Goal: Task Accomplishment & Management: Complete application form

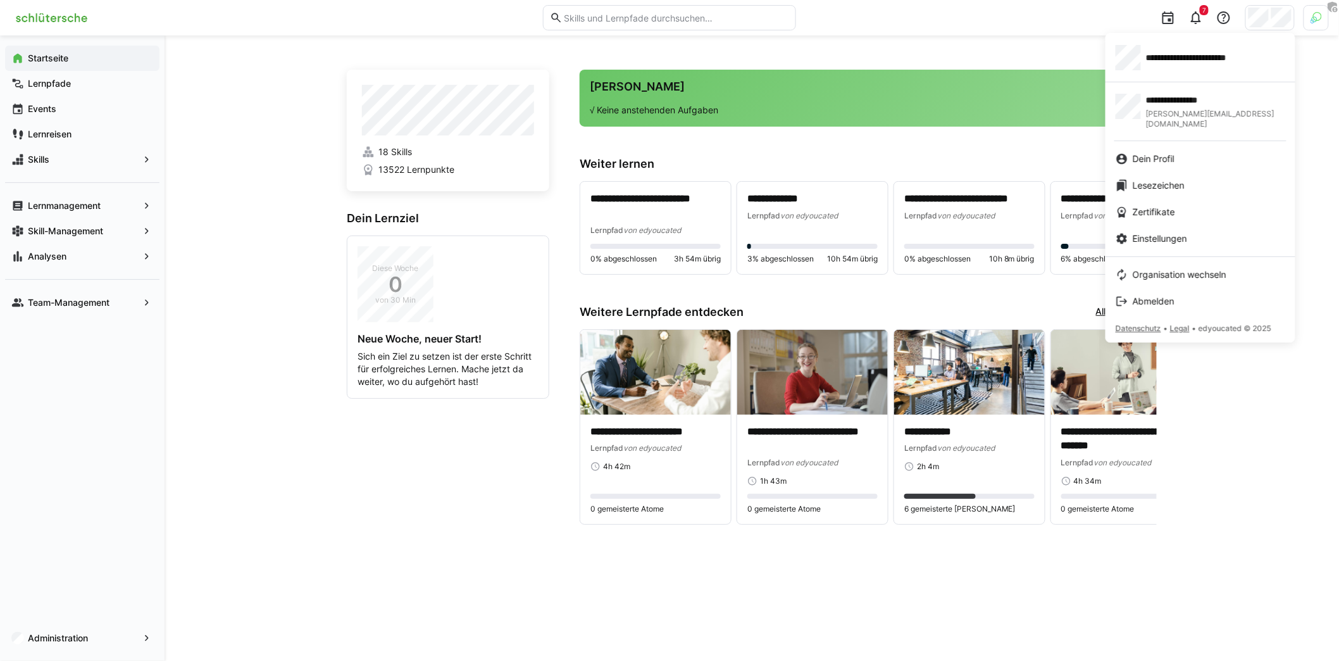
click at [1242, 58] on span "**********" at bounding box center [1206, 57] width 120 height 13
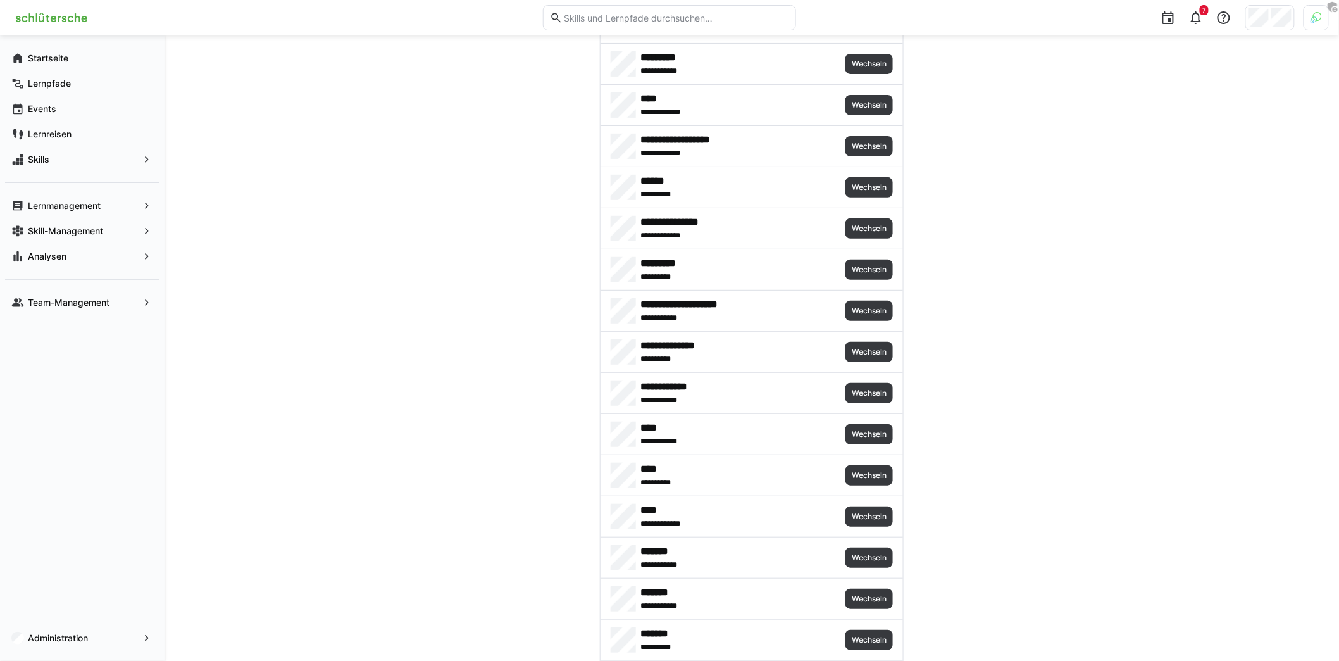
scroll to position [170, 0]
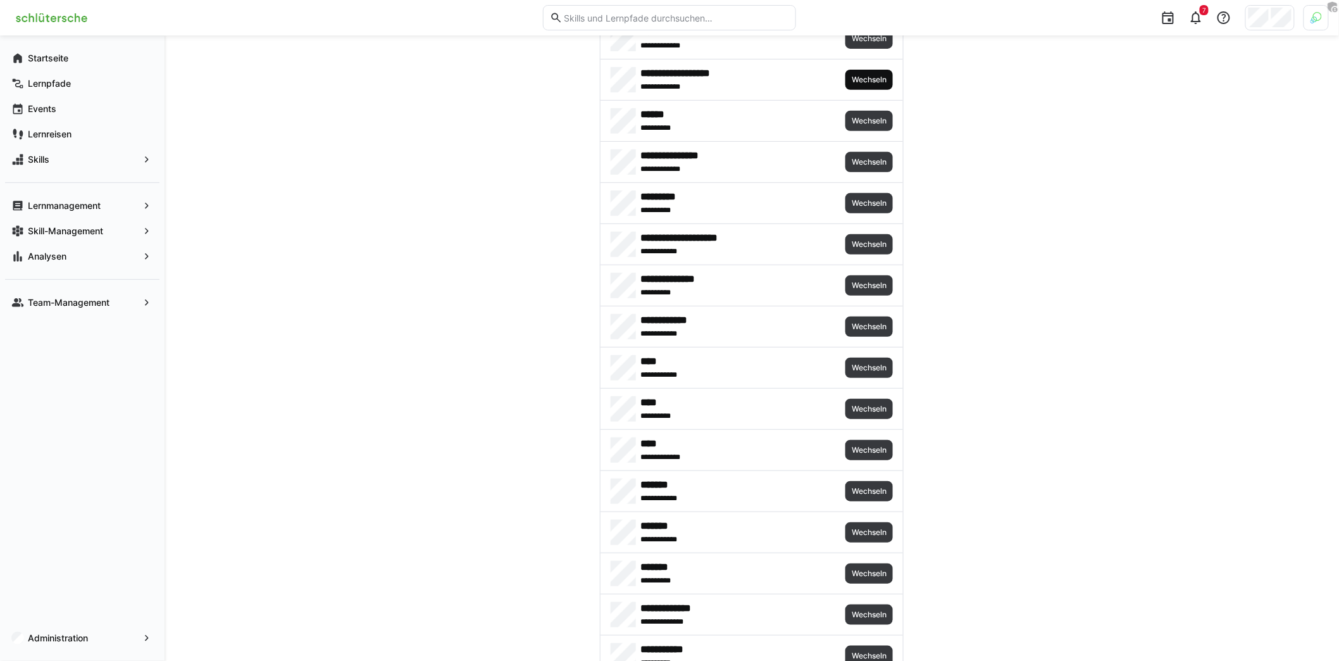
click at [846, 84] on span "Wechseln" at bounding box center [868, 80] width 47 height 20
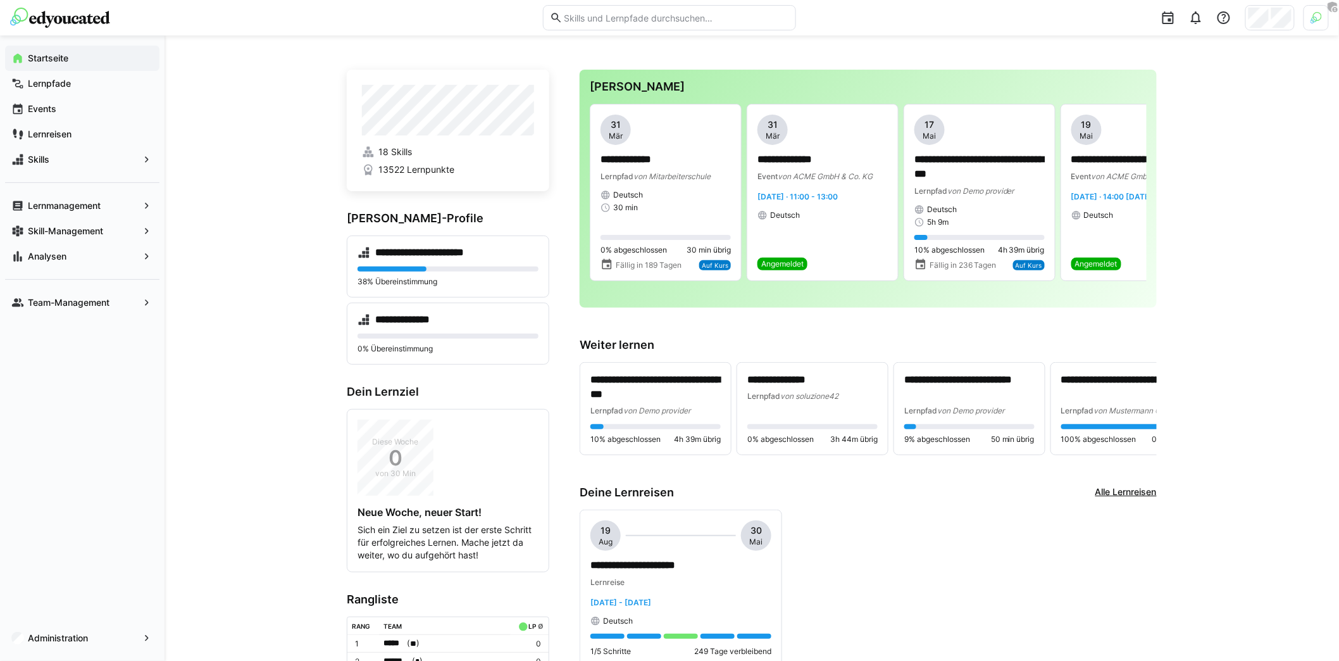
click at [104, 165] on span "Skills" at bounding box center [82, 159] width 113 height 13
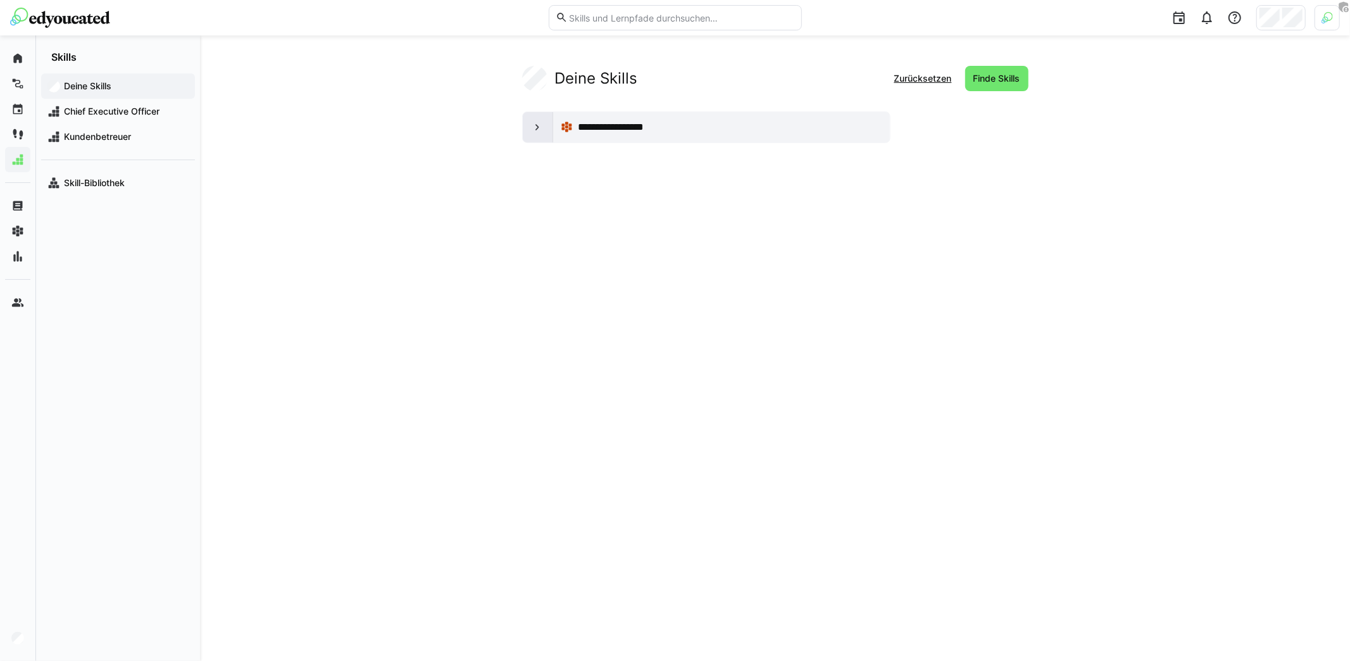
click at [529, 123] on div at bounding box center [538, 127] width 30 height 30
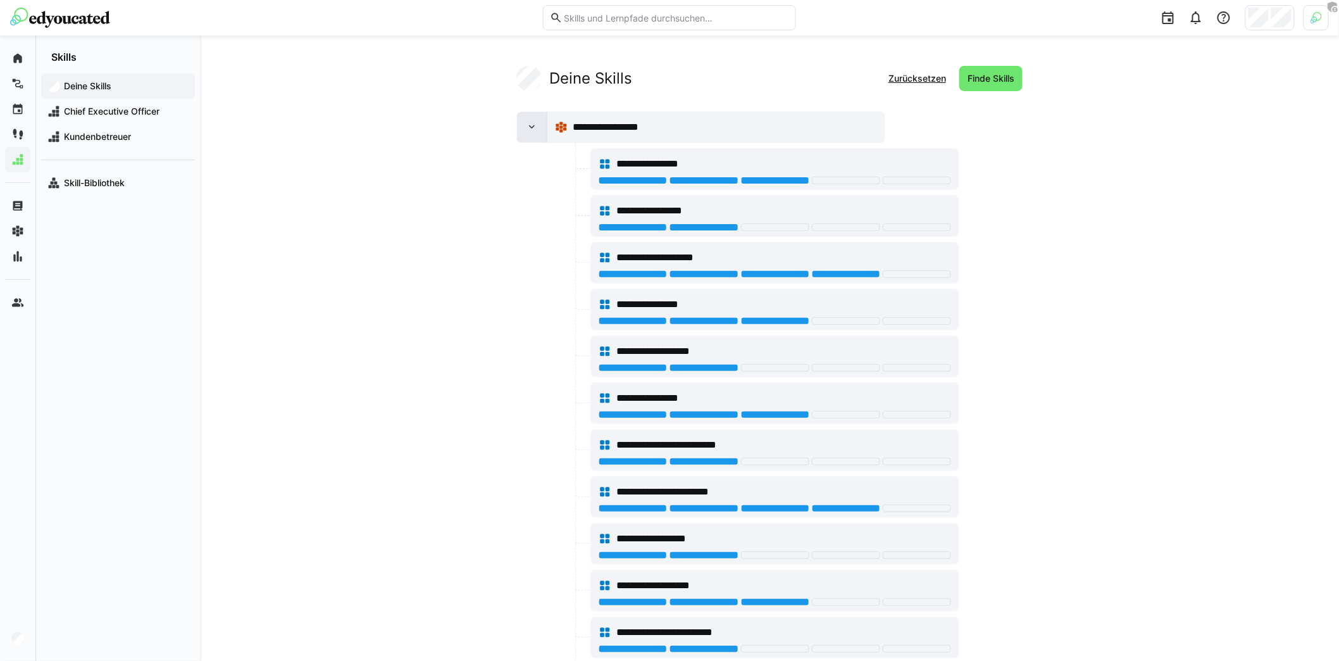
click at [523, 124] on div at bounding box center [532, 127] width 30 height 30
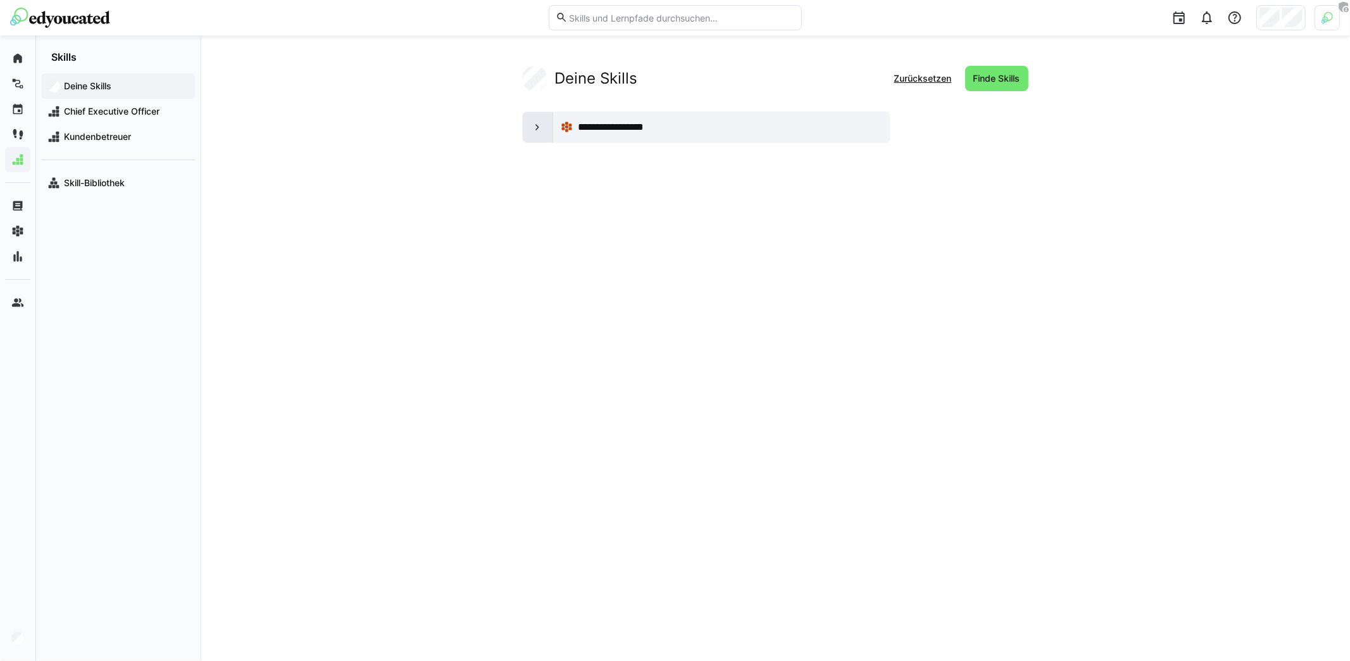
click at [523, 124] on div at bounding box center [538, 127] width 30 height 30
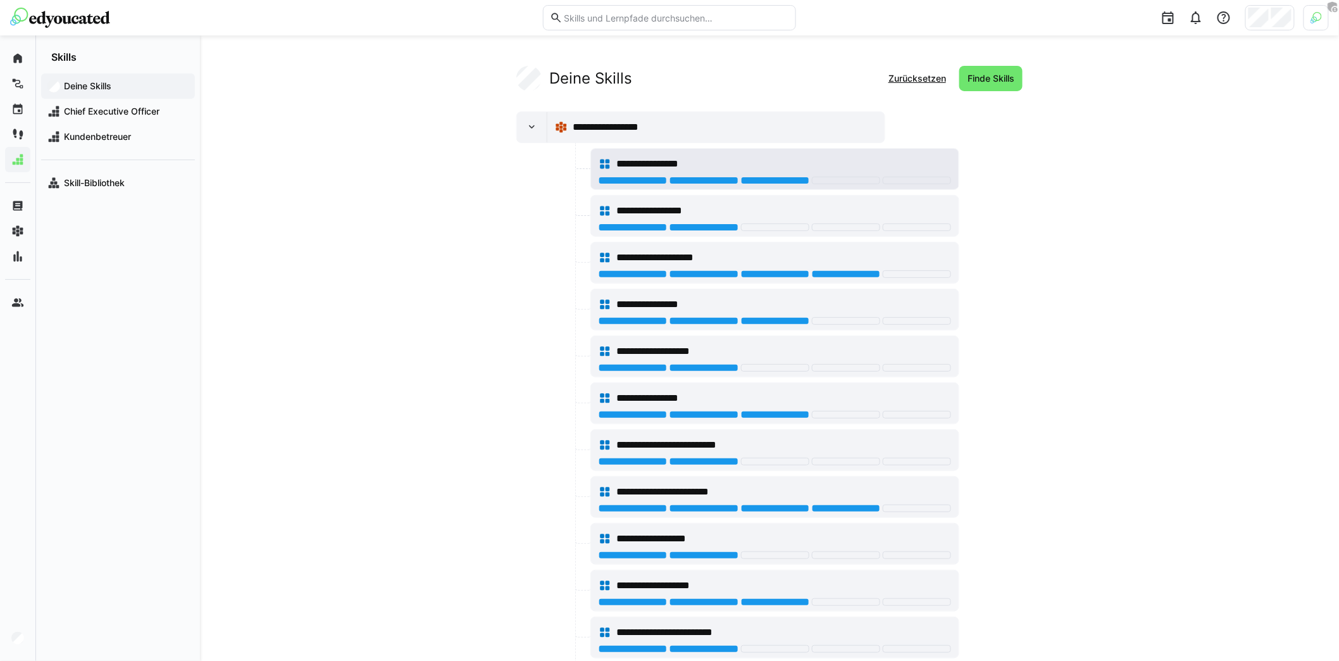
click at [637, 167] on span "**********" at bounding box center [660, 163] width 89 height 15
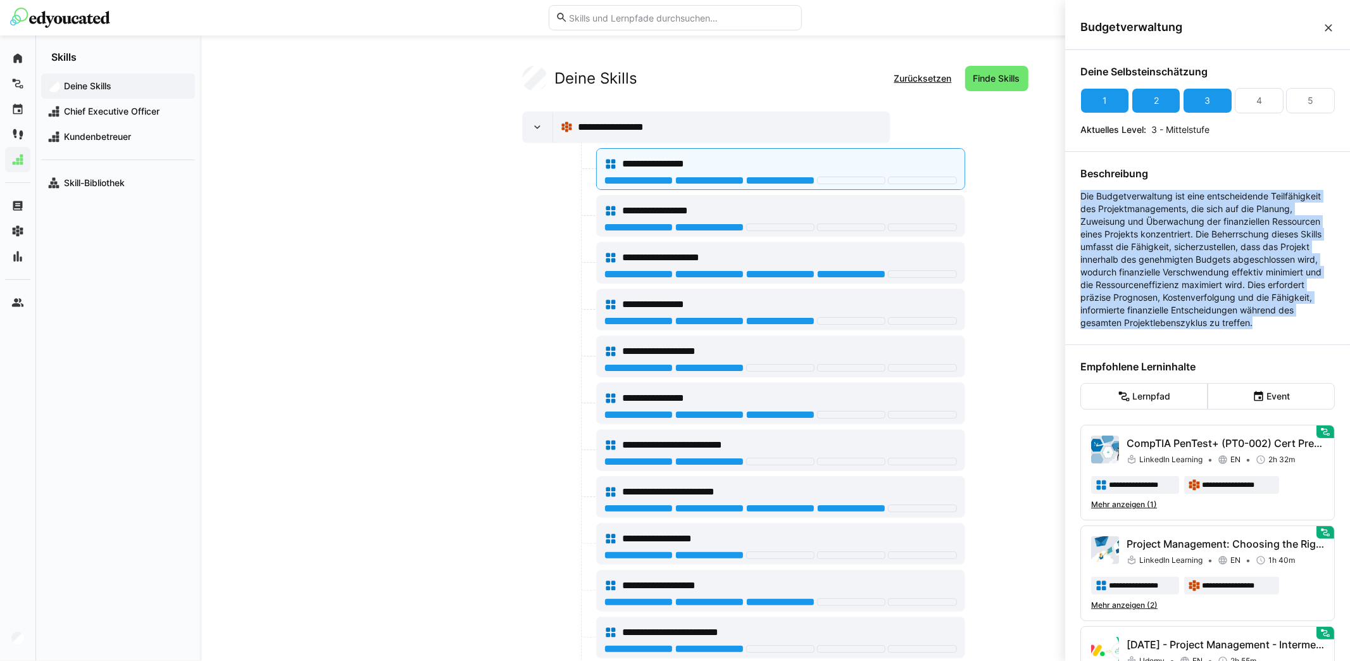
drag, startPoint x: 1273, startPoint y: 334, endPoint x: 1079, endPoint y: 192, distance: 240.0
click at [1126, 223] on p "Die Budgetverwaltung ist eine entscheidende Teilfähigkeit des Projektmanagement…" at bounding box center [1207, 259] width 254 height 139
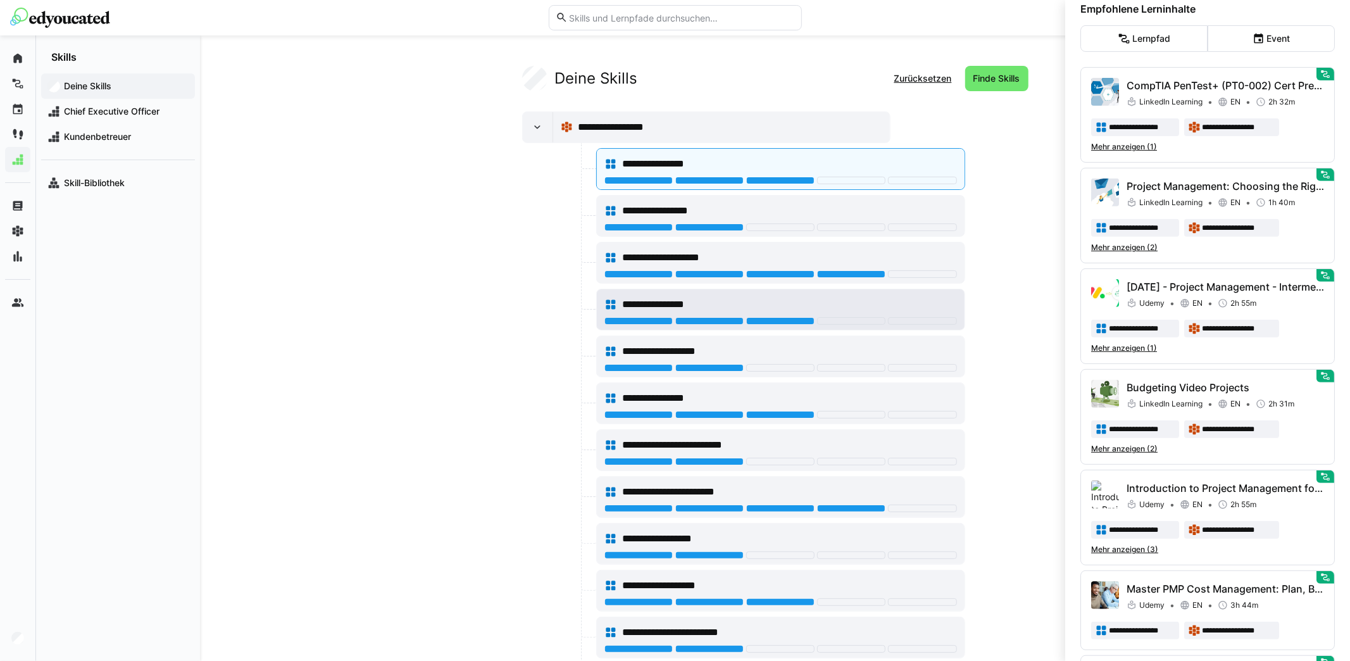
scroll to position [358, 0]
click at [751, 390] on div "**********" at bounding box center [789, 397] width 335 height 15
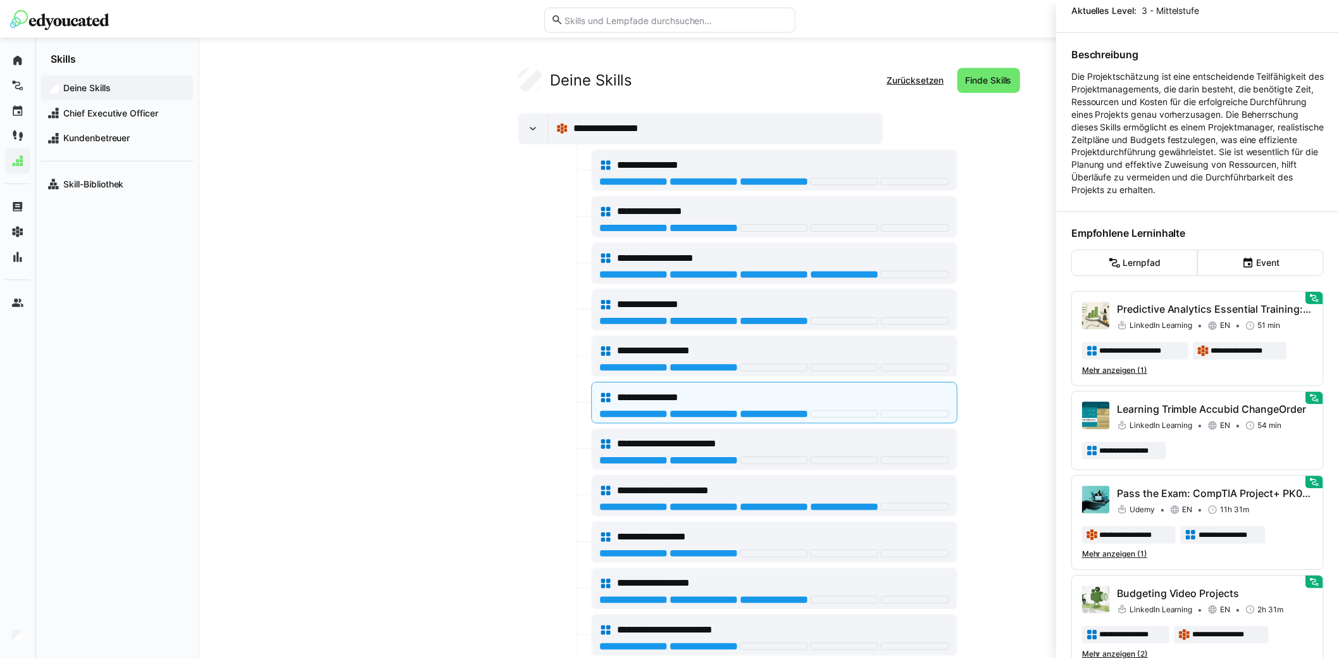
scroll to position [96, 0]
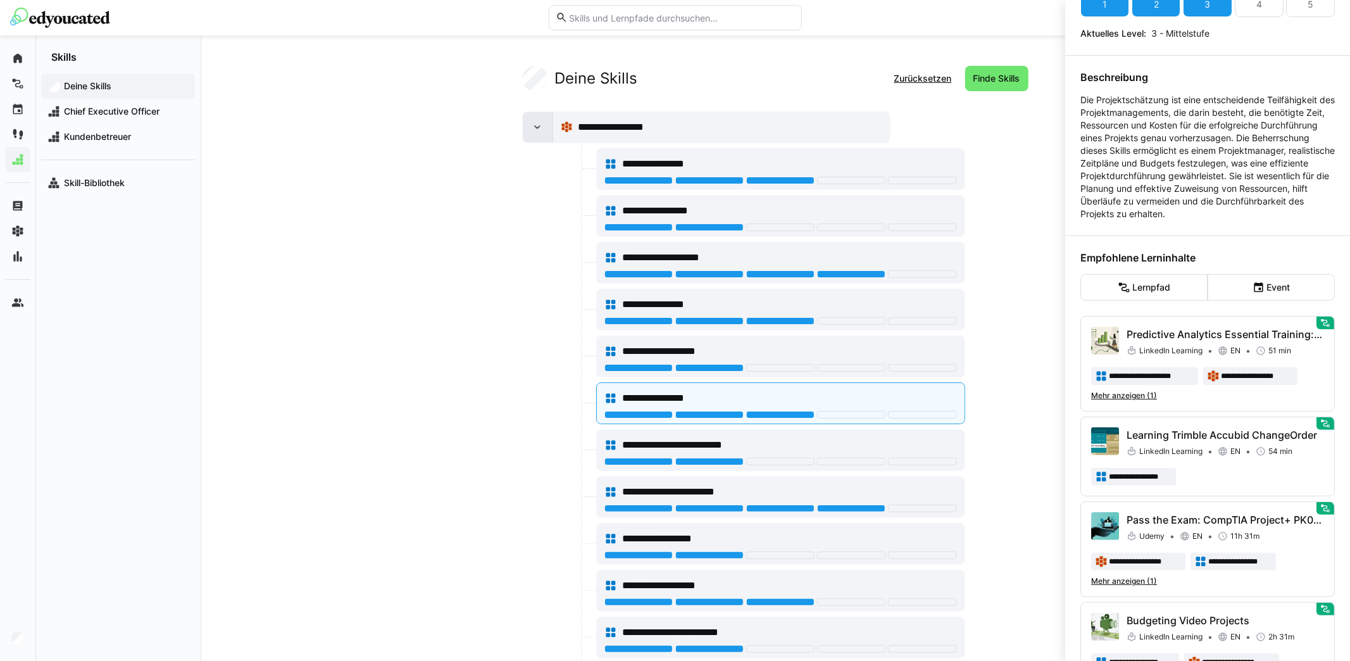
click at [539, 134] on div at bounding box center [538, 127] width 30 height 30
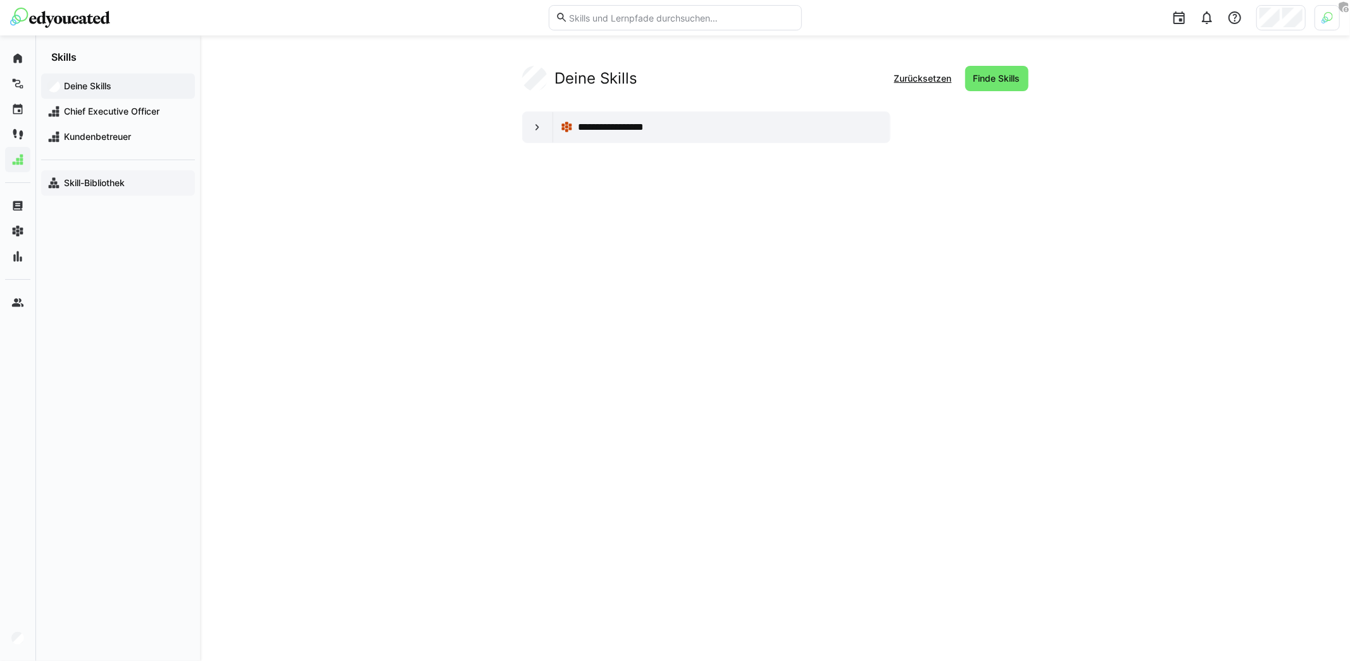
click at [112, 188] on span "Skill-Bibliothek" at bounding box center [125, 183] width 127 height 13
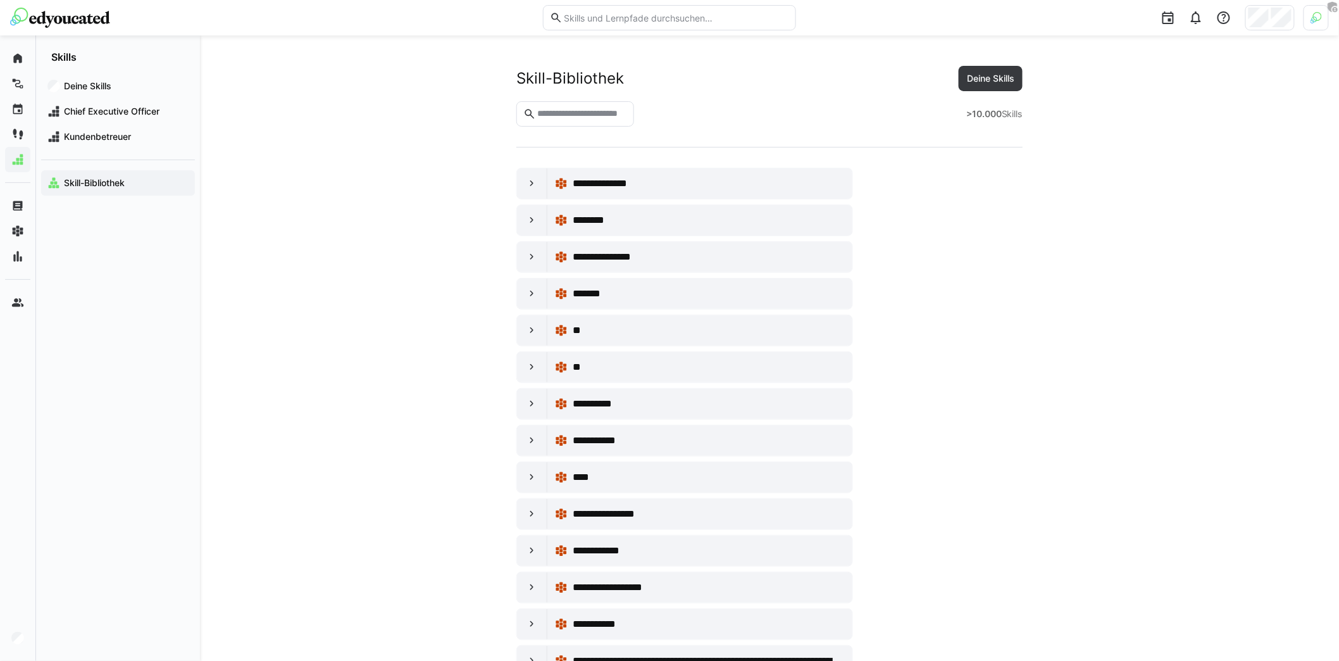
drag, startPoint x: 930, startPoint y: 116, endPoint x: 1101, endPoint y: 109, distance: 170.4
click at [586, 102] on eds-input at bounding box center [575, 113] width 118 height 25
click at [595, 115] on input "text" at bounding box center [581, 113] width 91 height 11
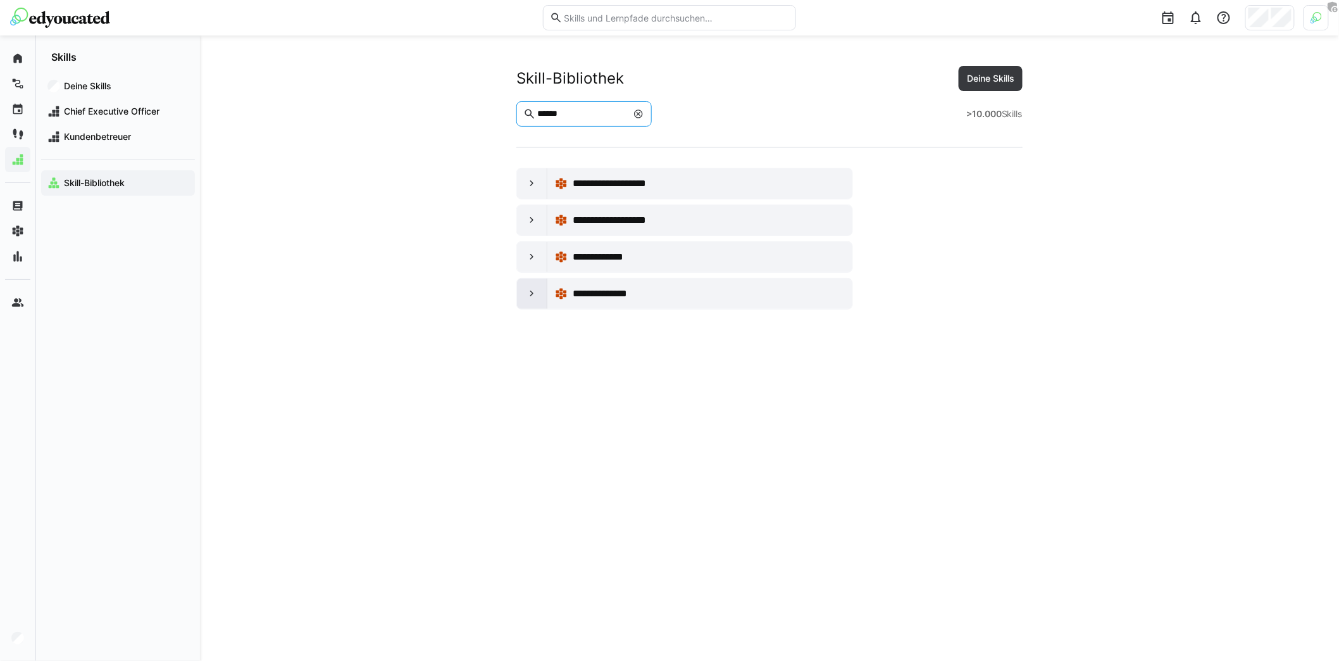
type input "******"
click at [541, 291] on div at bounding box center [532, 293] width 30 height 30
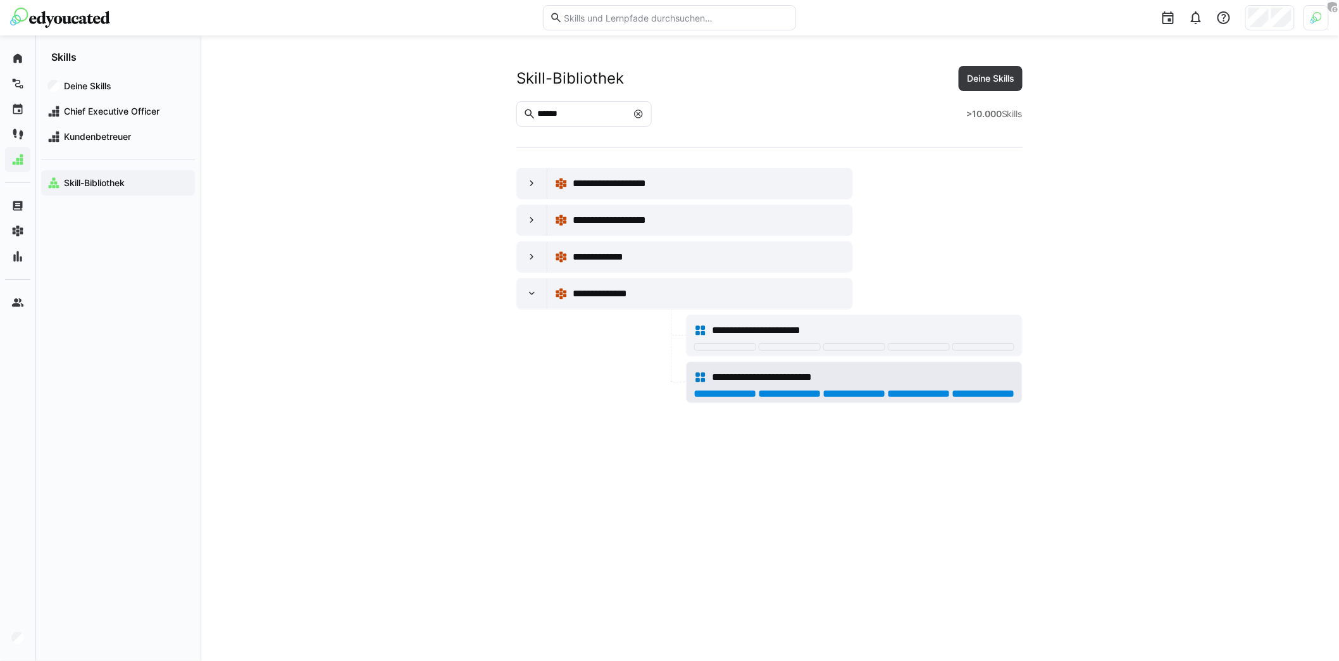
click at [987, 390] on div at bounding box center [983, 394] width 62 height 8
click at [113, 84] on span "Deine Skills" at bounding box center [125, 86] width 127 height 13
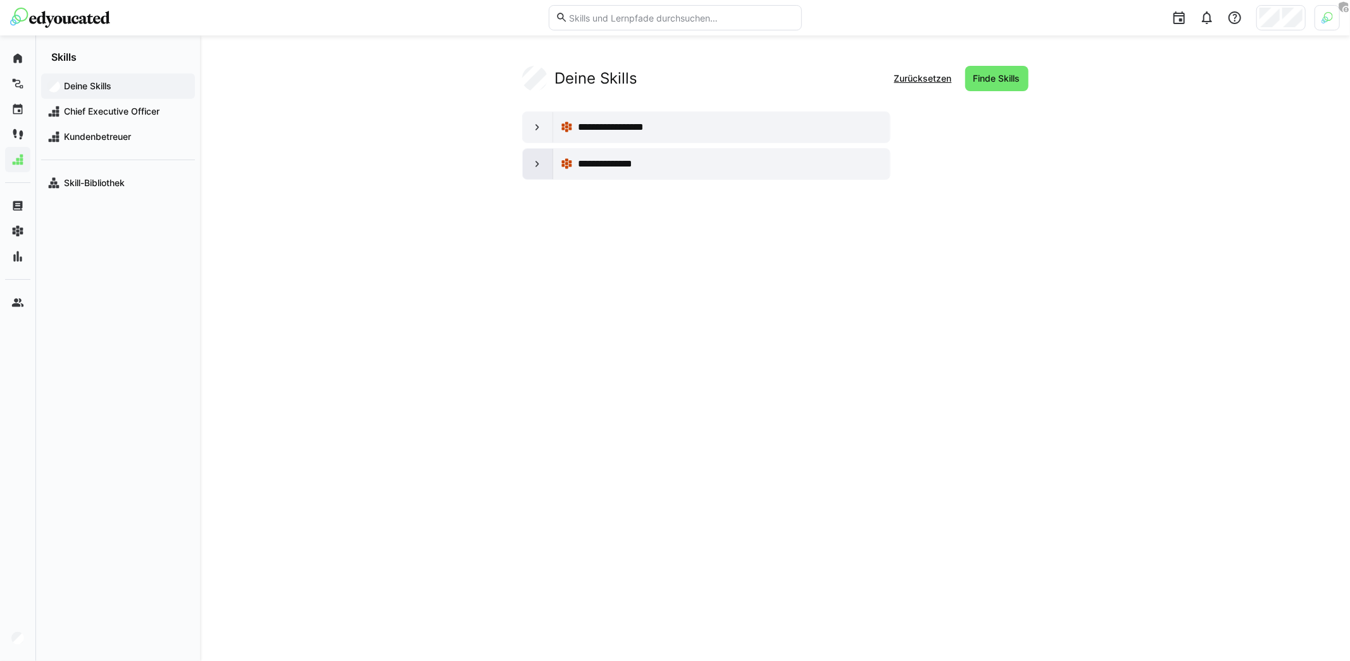
click at [548, 160] on div at bounding box center [538, 164] width 30 height 30
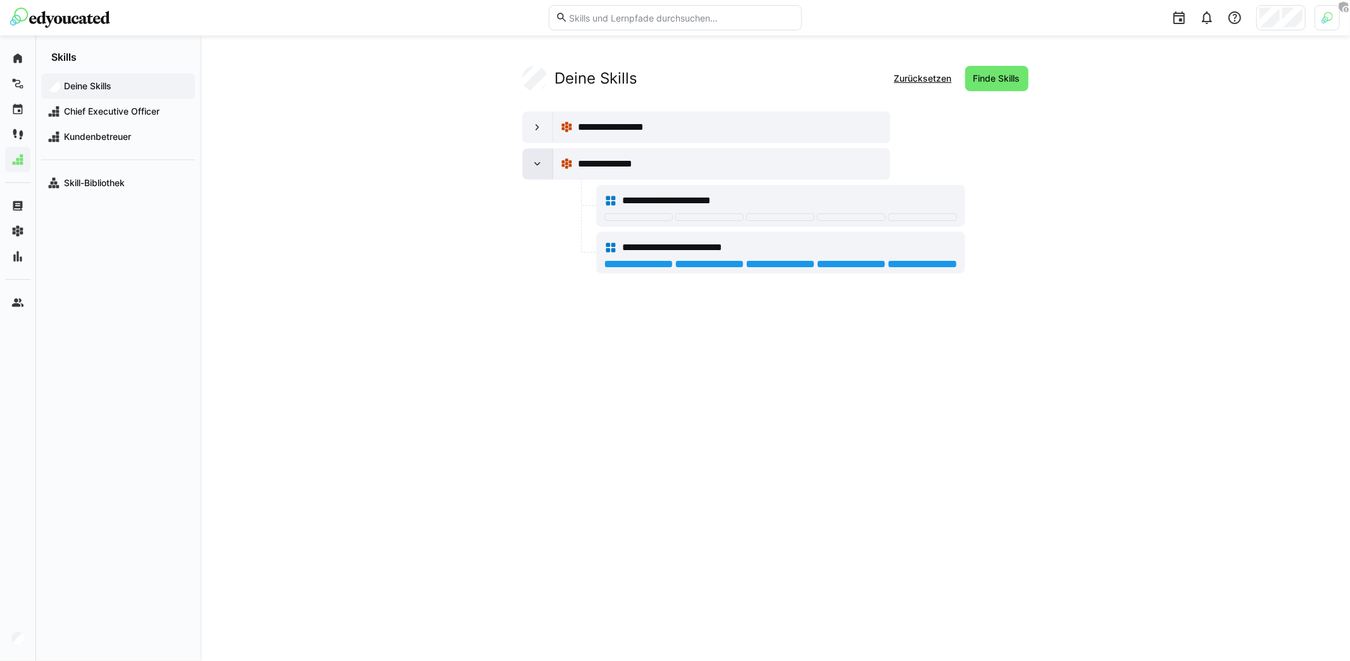
click at [536, 168] on eds-icon at bounding box center [537, 164] width 13 height 13
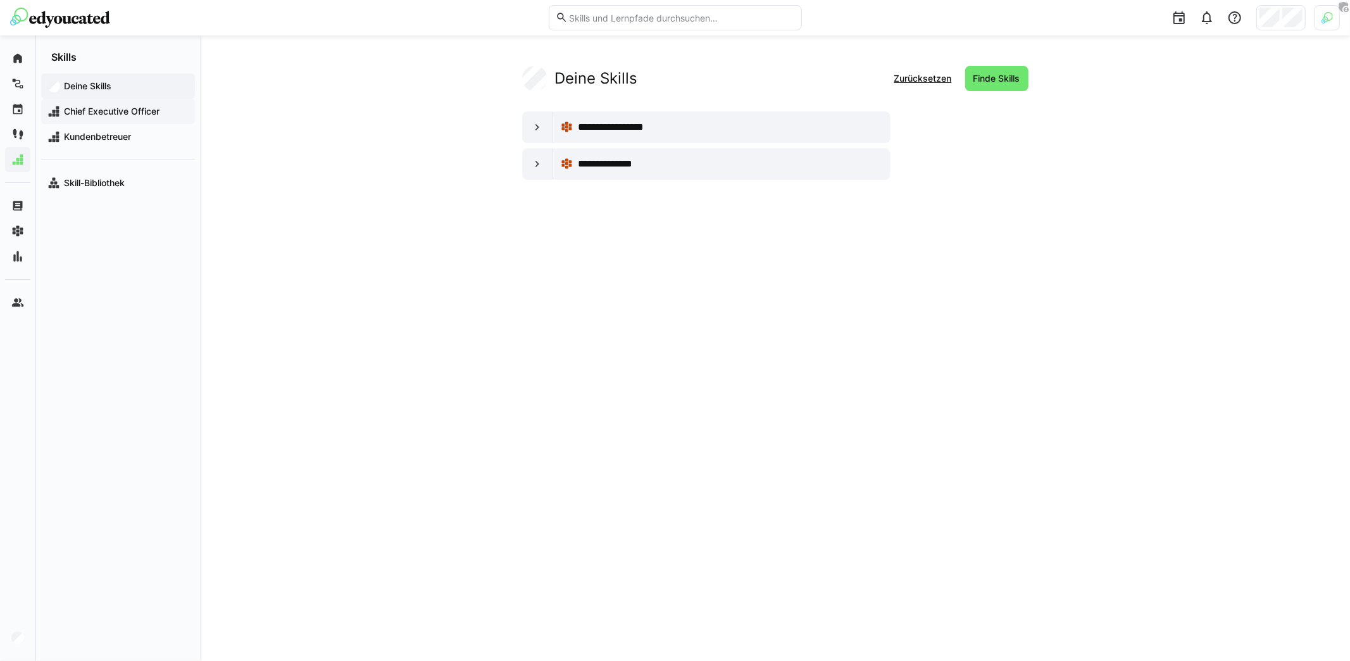
click at [132, 116] on span "Chief Executive Officer" at bounding box center [125, 111] width 127 height 13
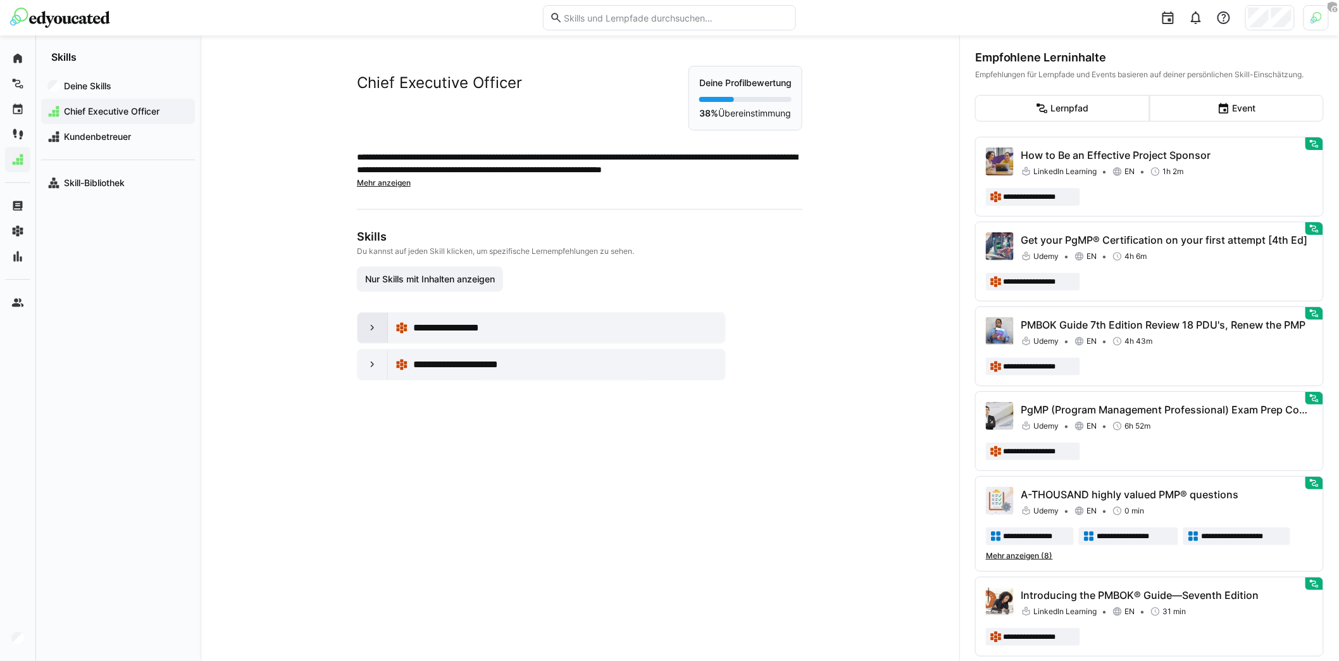
click at [368, 325] on eds-icon at bounding box center [372, 327] width 13 height 13
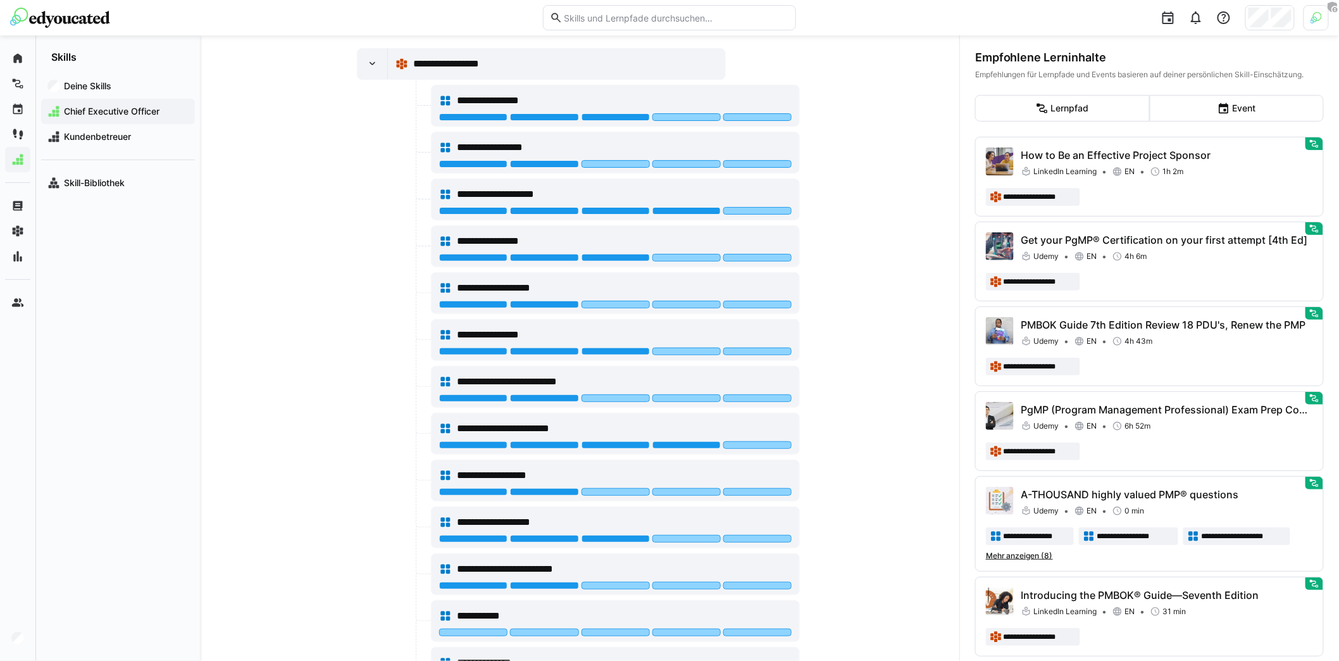
scroll to position [249, 0]
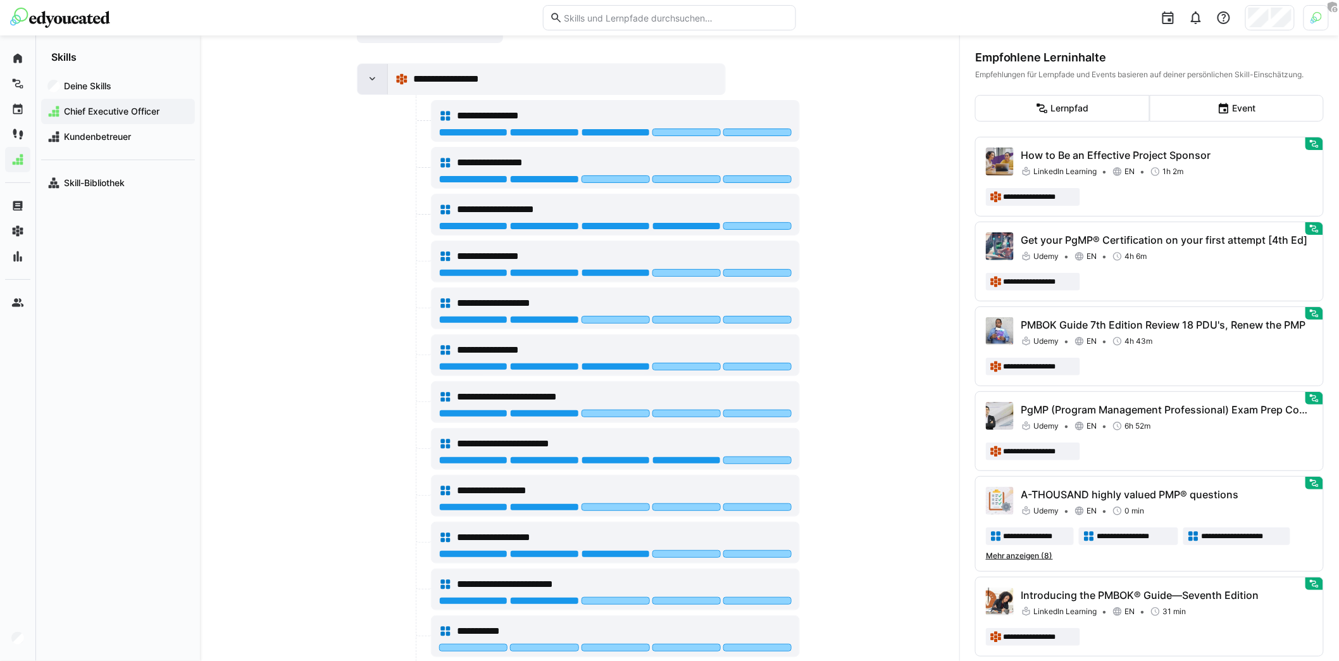
click at [366, 81] on eds-icon at bounding box center [372, 79] width 13 height 13
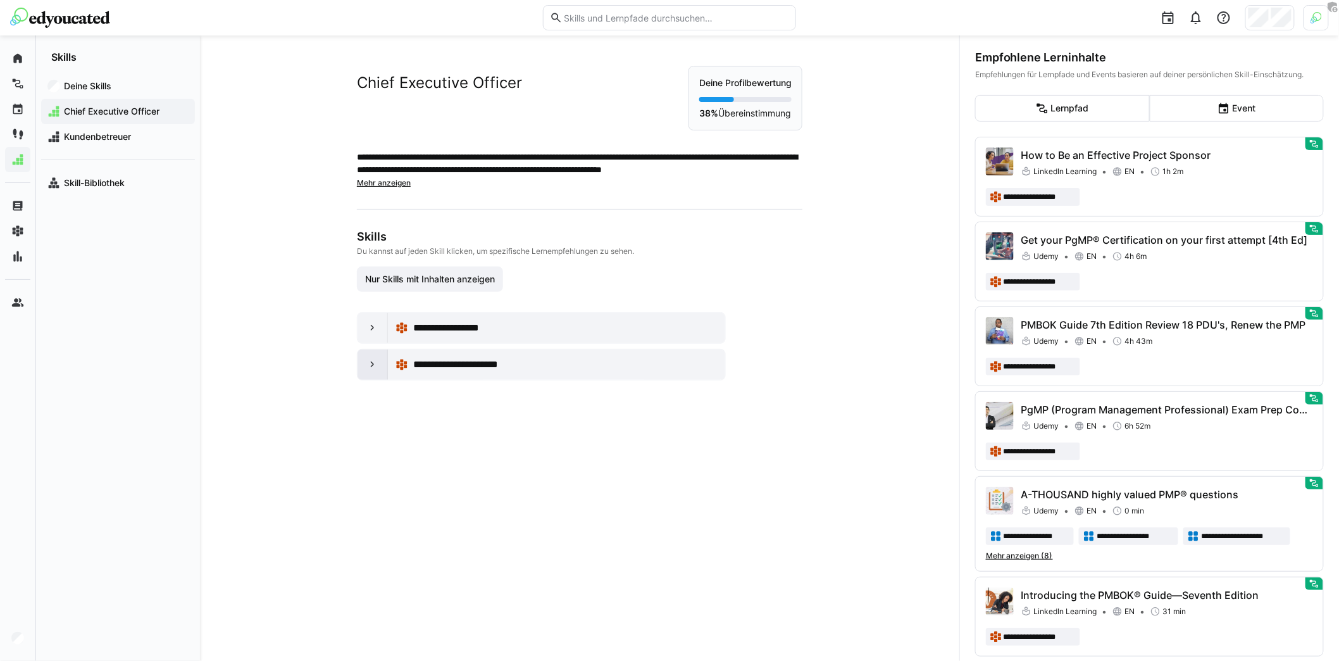
click at [375, 369] on div at bounding box center [373, 364] width 30 height 30
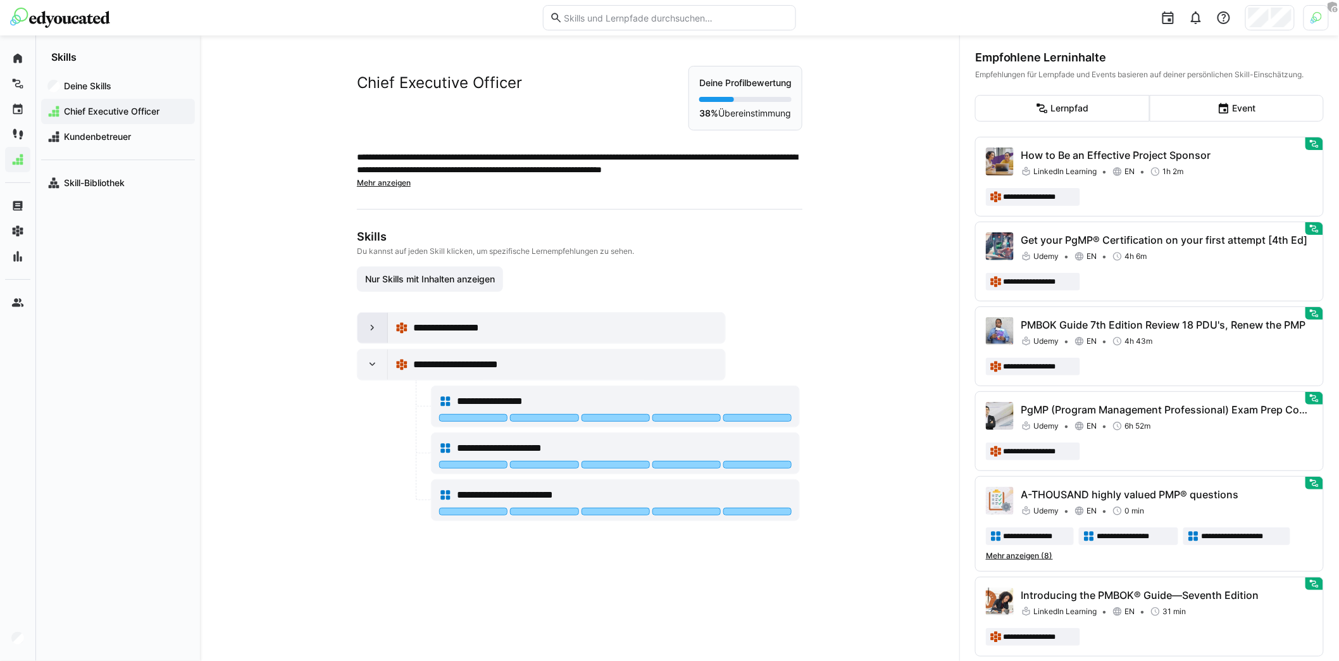
click at [361, 327] on div at bounding box center [373, 328] width 30 height 30
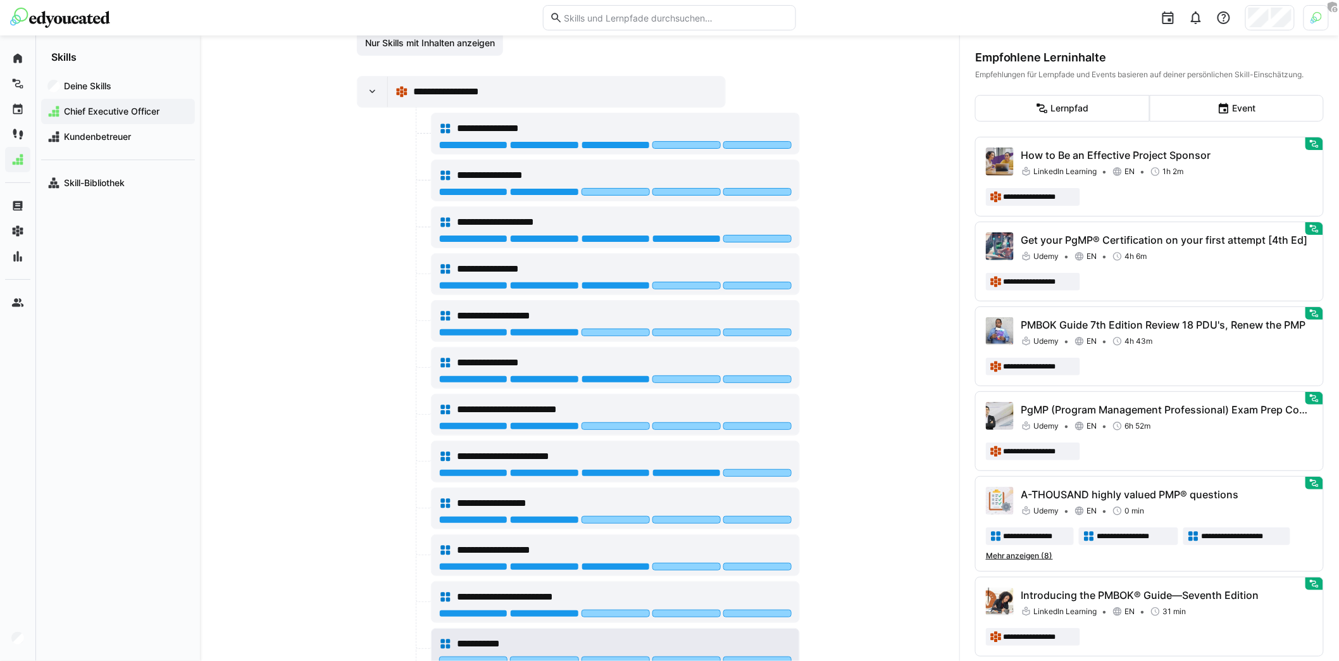
scroll to position [487, 0]
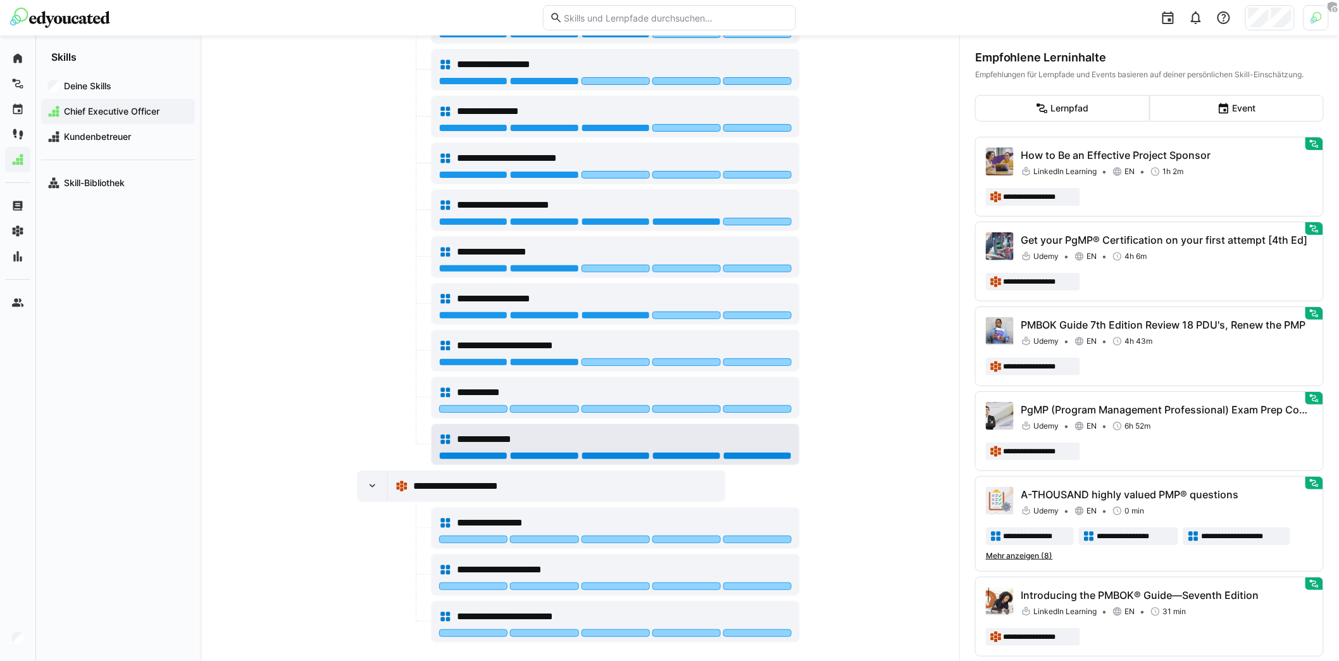
click at [775, 452] on div at bounding box center [757, 456] width 68 height 8
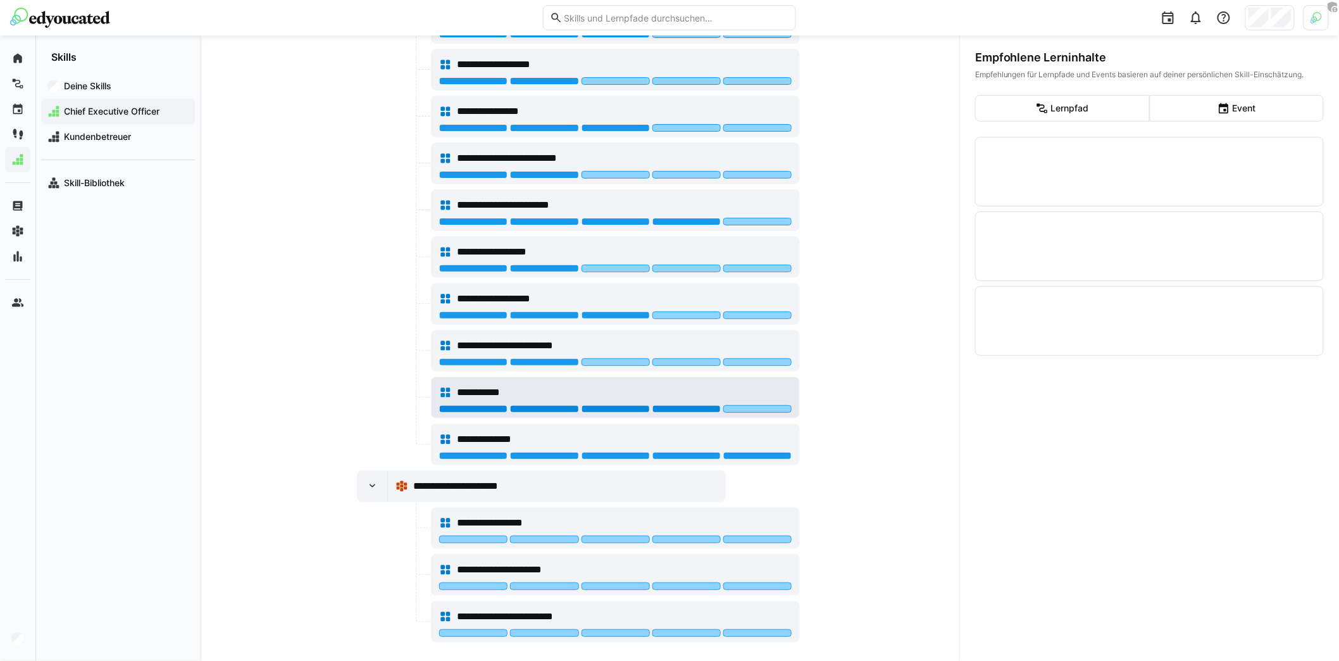
click at [703, 405] on div at bounding box center [686, 409] width 68 height 8
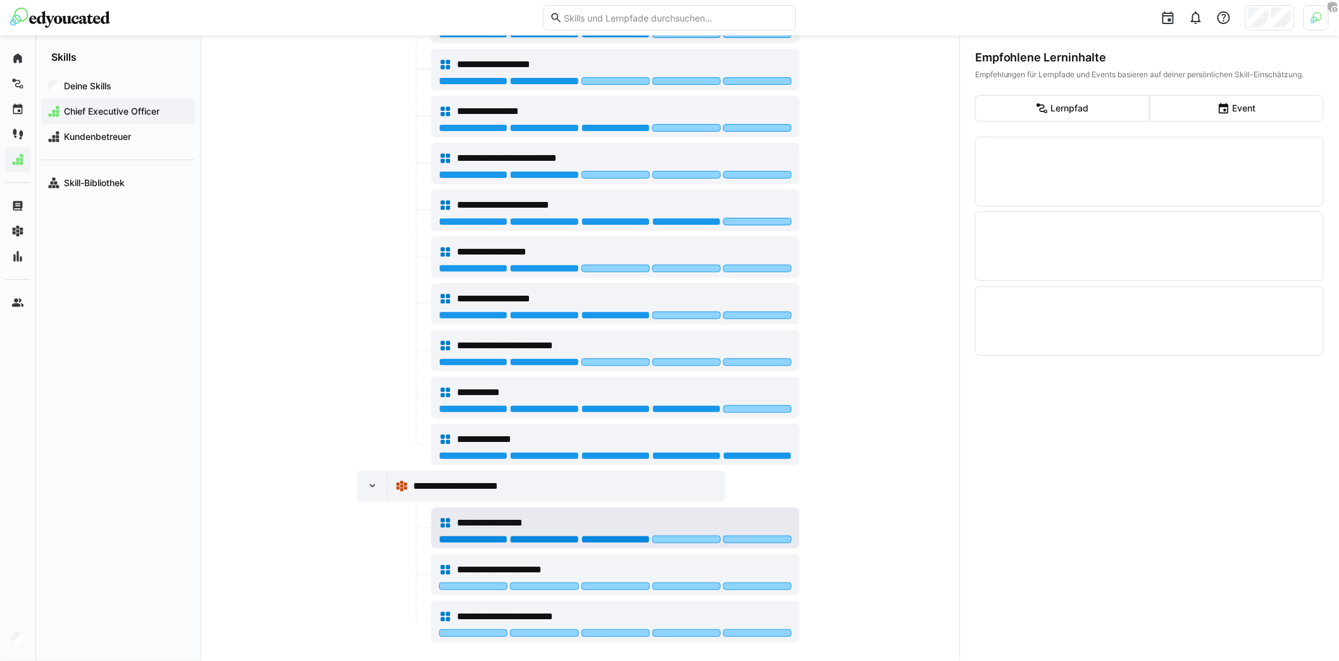
click at [612, 535] on div at bounding box center [616, 539] width 68 height 8
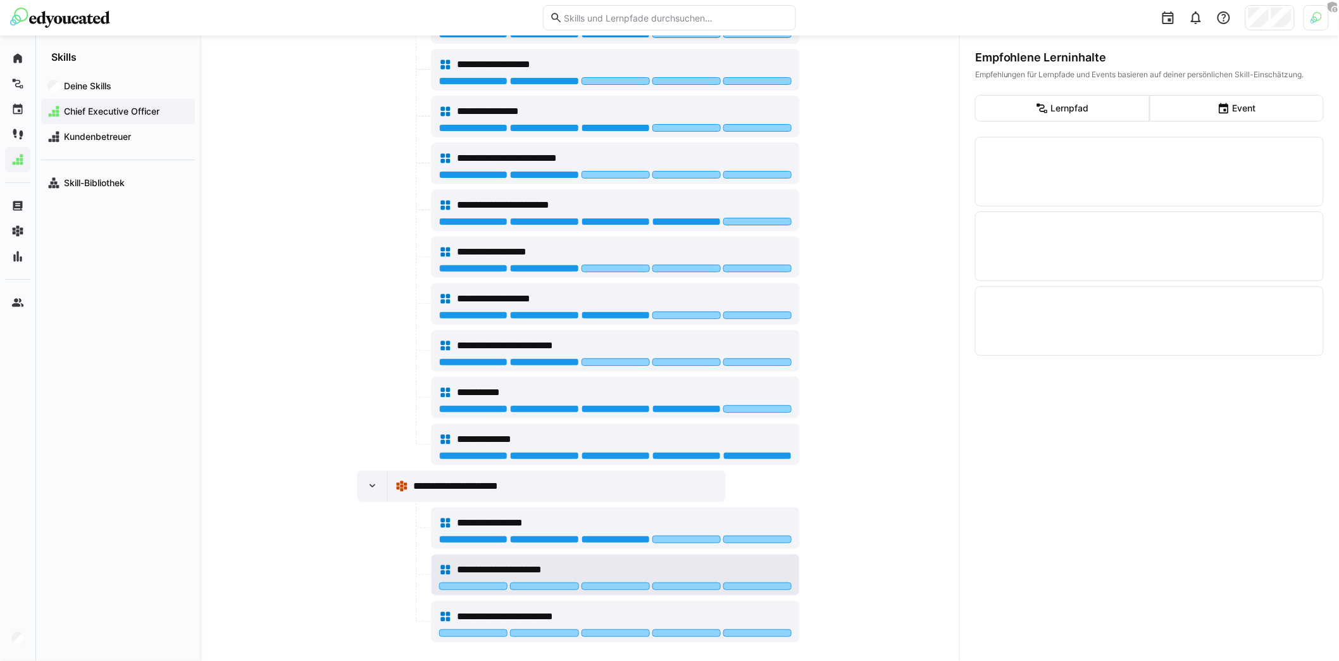
click at [564, 570] on div "**********" at bounding box center [615, 569] width 352 height 25
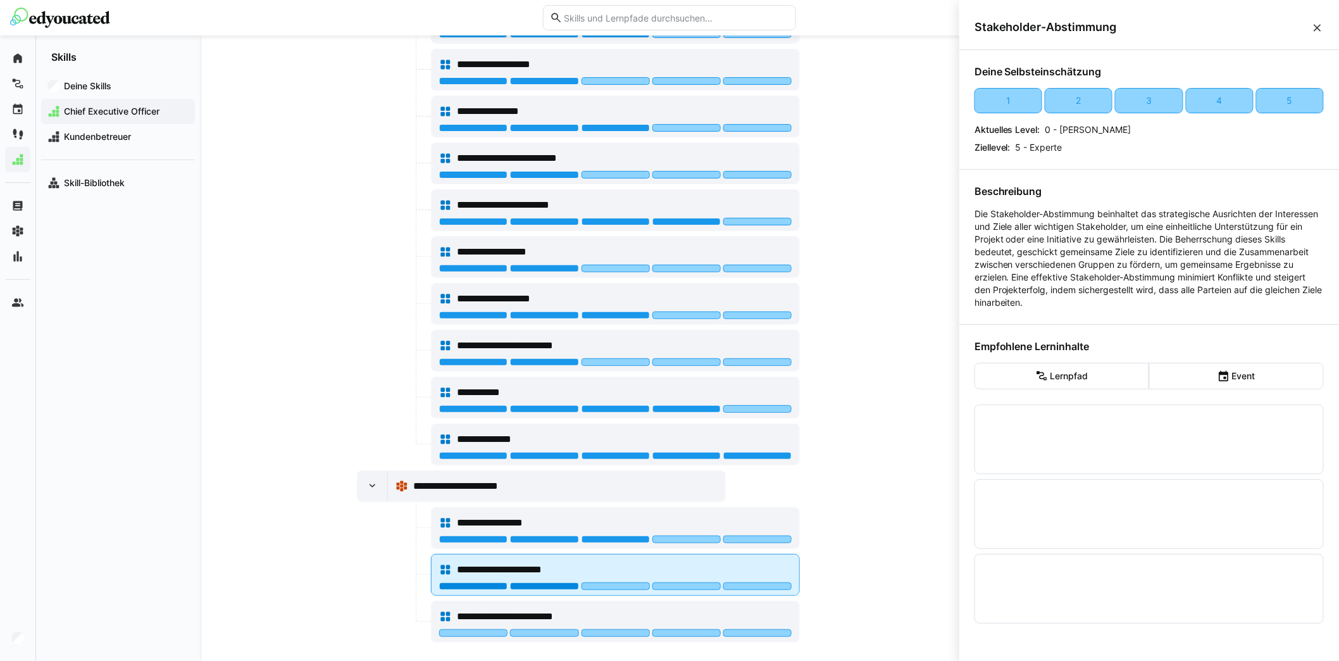
click at [563, 582] on div at bounding box center [544, 586] width 68 height 8
click at [566, 562] on span "**********" at bounding box center [519, 569] width 124 height 15
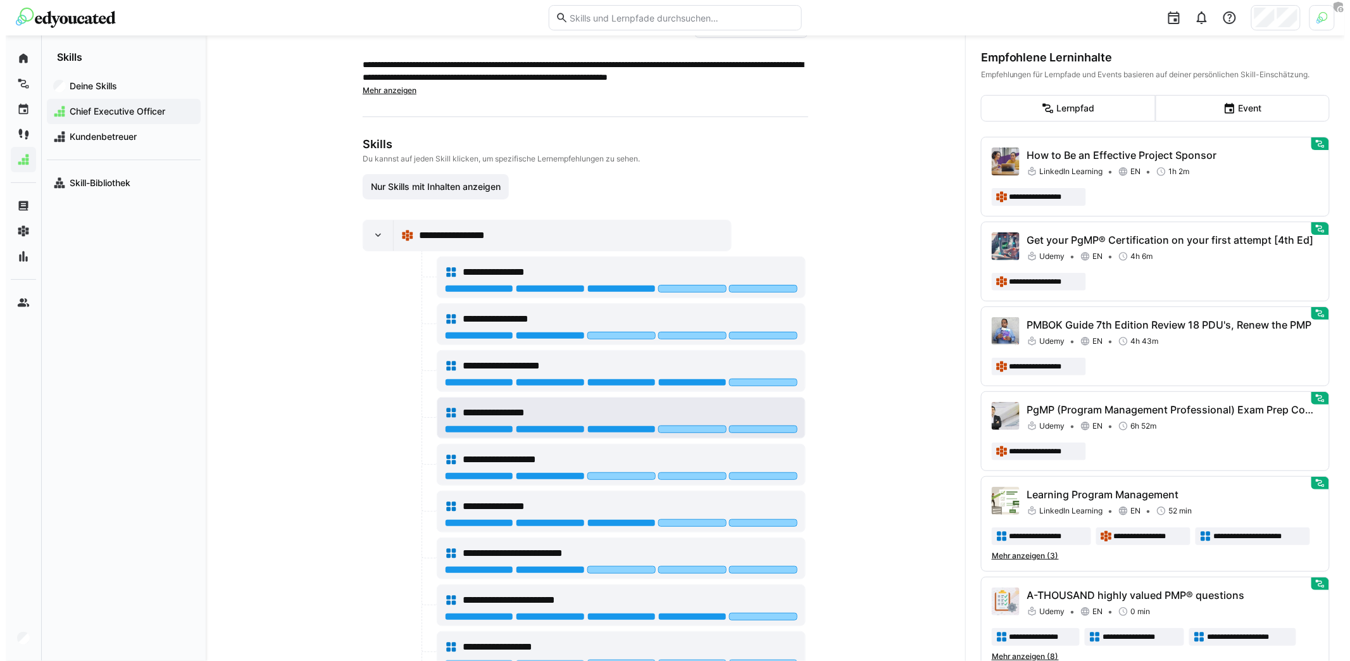
scroll to position [0, 0]
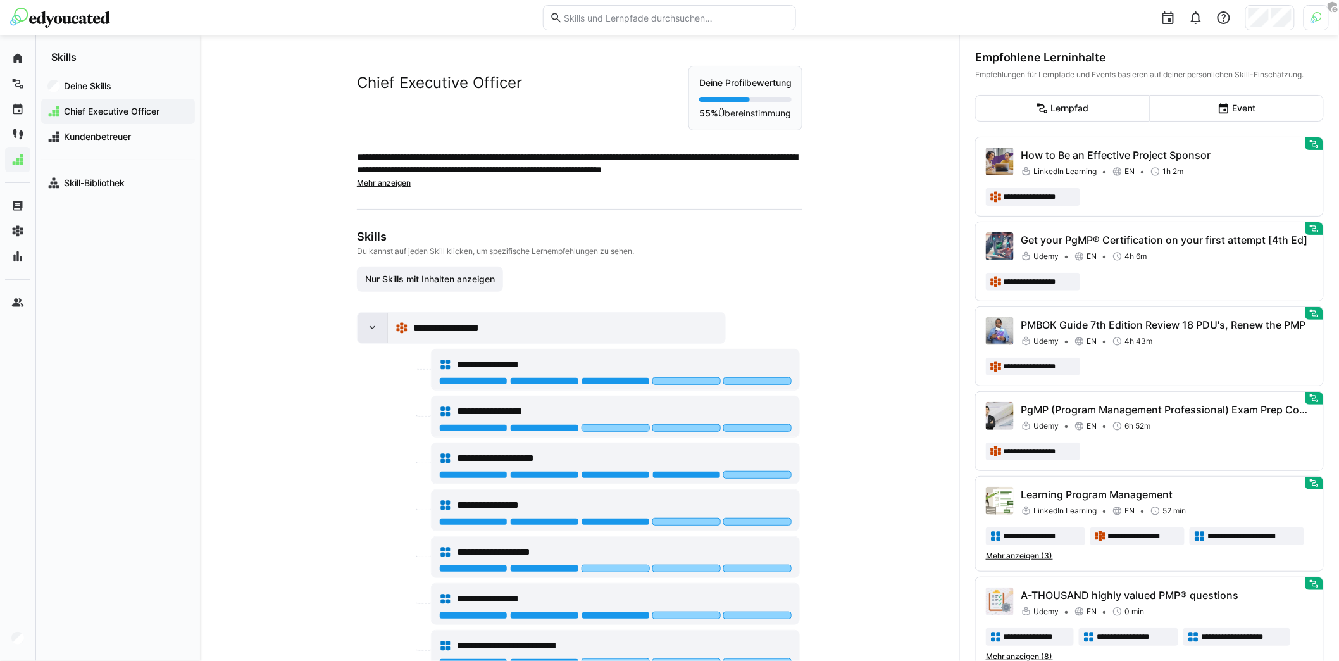
click at [373, 324] on eds-icon at bounding box center [372, 327] width 13 height 13
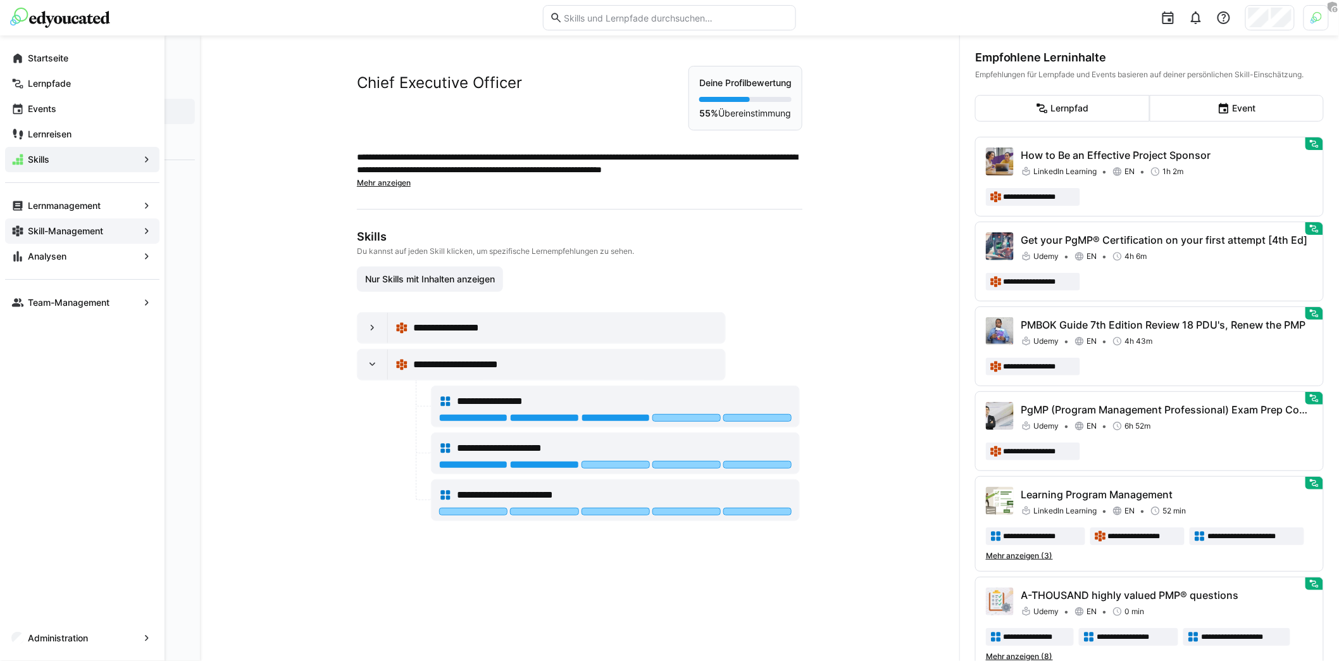
click at [0, 0] on app-navigation-label "Skill-Management" at bounding box center [0, 0] width 0 height 0
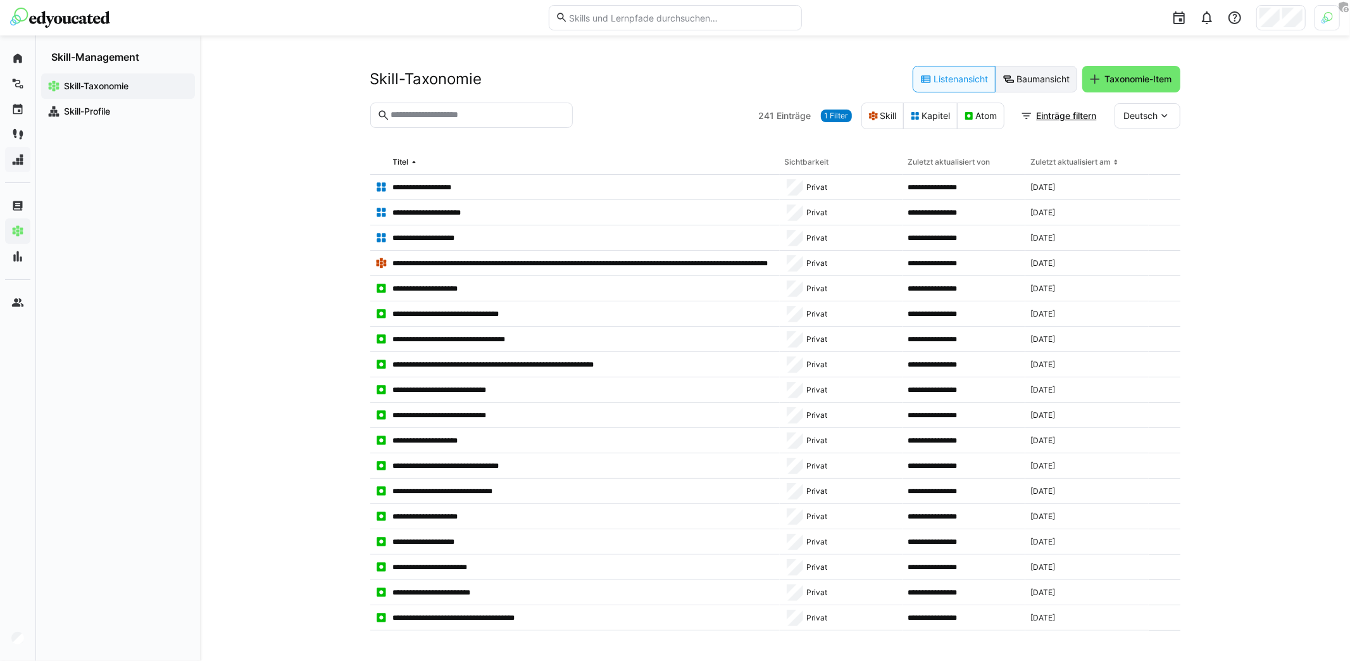
click at [1035, 82] on eds-button-option "Baumansicht" at bounding box center [1036, 79] width 82 height 27
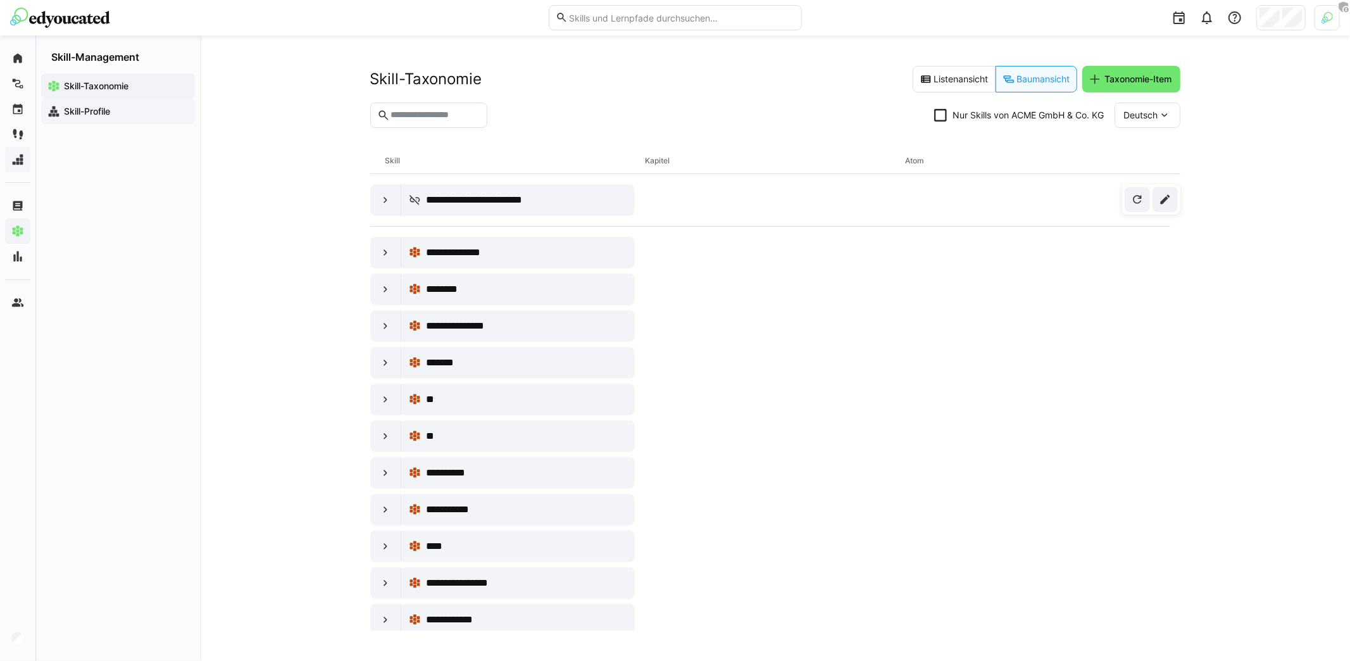
click at [0, 0] on app-navigation-label "Skill-Profile" at bounding box center [0, 0] width 0 height 0
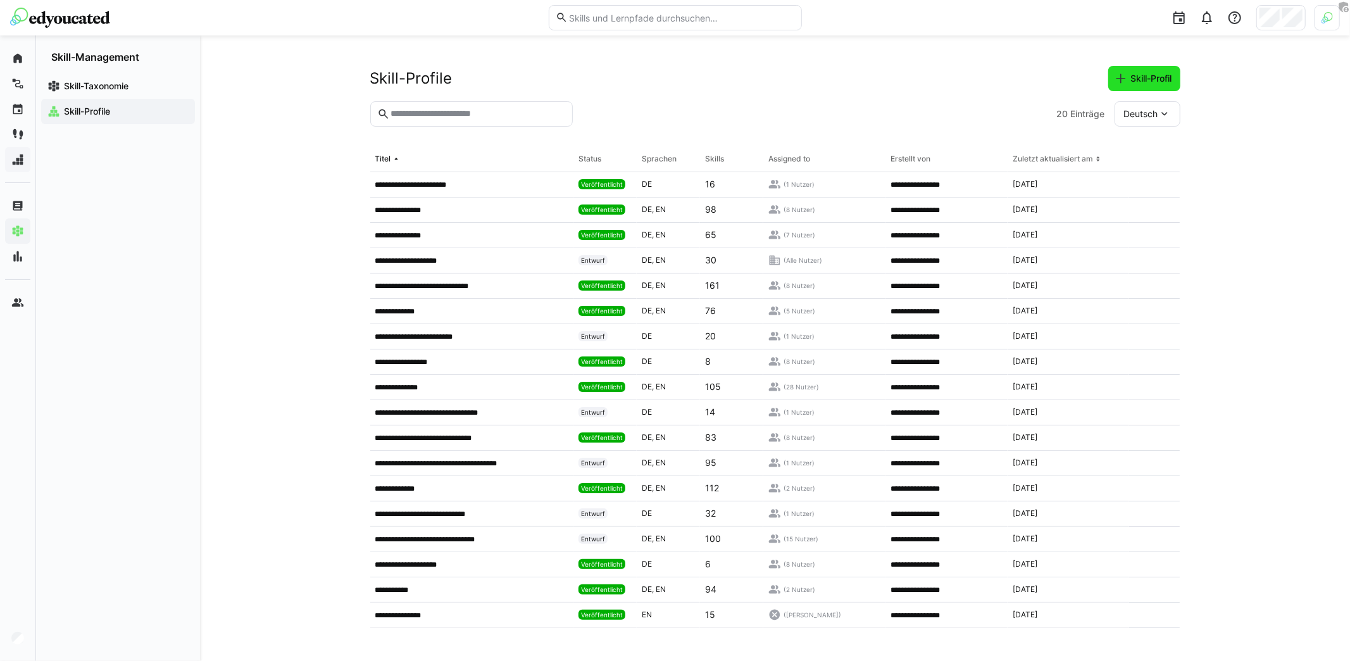
click at [1138, 79] on span "Skill-Profil" at bounding box center [1151, 78] width 45 height 13
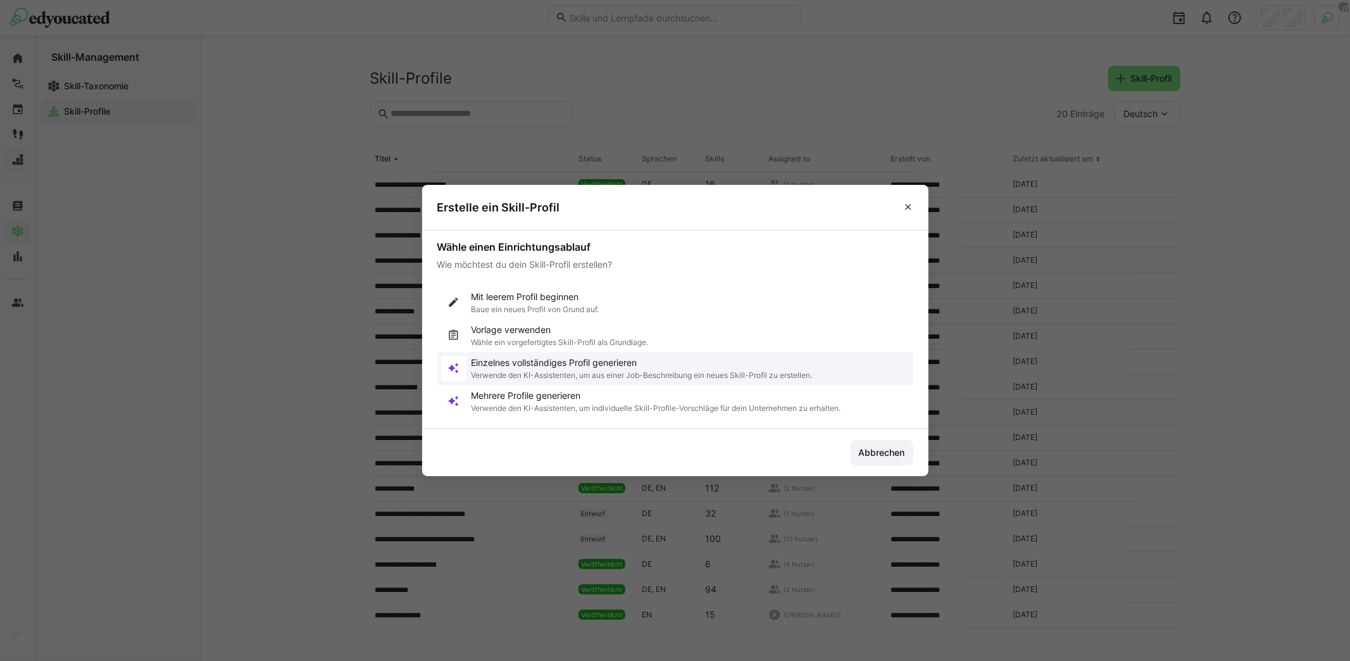
click at [560, 375] on p "Verwende den KI-Assistenten, um aus einer Job-Beschreibung ein neues Skill-Prof…" at bounding box center [641, 375] width 341 height 10
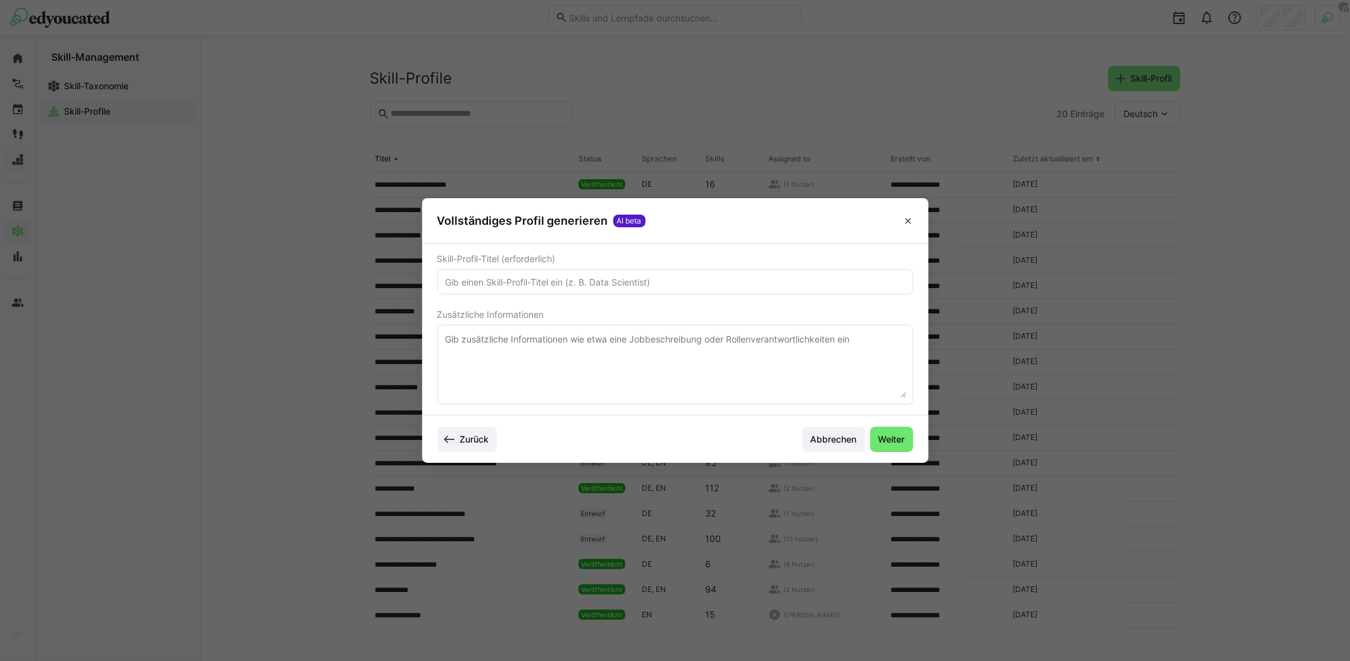
click at [561, 358] on textarea at bounding box center [675, 365] width 462 height 66
paste textarea "What Youll Bring 5 years of experience building mobile games with Unity (iOS & …"
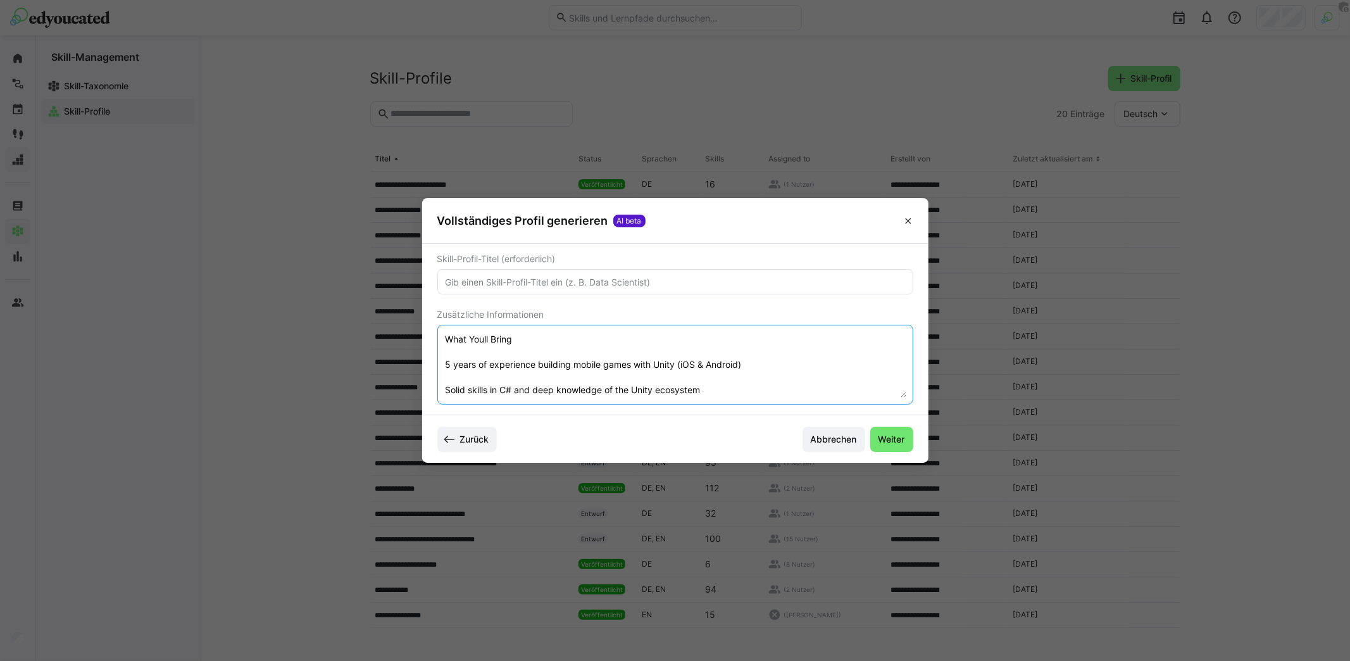
type textarea "What Youll Bring 5 years of experience building mobile games with Unity (iOS & …"
click at [532, 287] on input "text" at bounding box center [675, 281] width 462 height 11
type input "Senior Unity Developer"
click at [897, 434] on span "Weiter" at bounding box center [891, 439] width 30 height 13
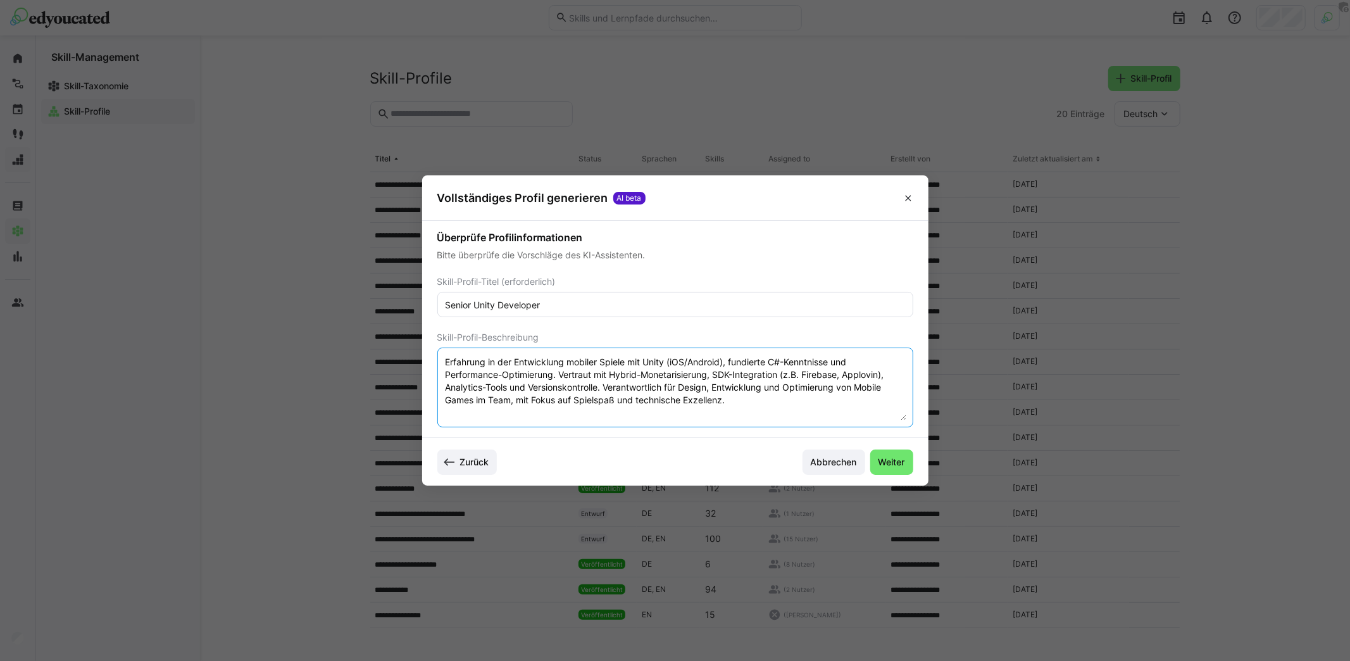
drag, startPoint x: 668, startPoint y: 376, endPoint x: 350, endPoint y: 320, distance: 323.3
click at [350, 320] on eds-dialog "Vollständiges Profil generieren AI beta Überprüfe Profilinformationen Bitte übe…" at bounding box center [675, 330] width 1350 height 661
click at [679, 369] on textarea "Erfahrung in der Entwicklung mobiler Spiele mit Unity (iOS/Android), fundierte …" at bounding box center [675, 387] width 462 height 66
click at [882, 458] on span "Weiter" at bounding box center [891, 462] width 30 height 13
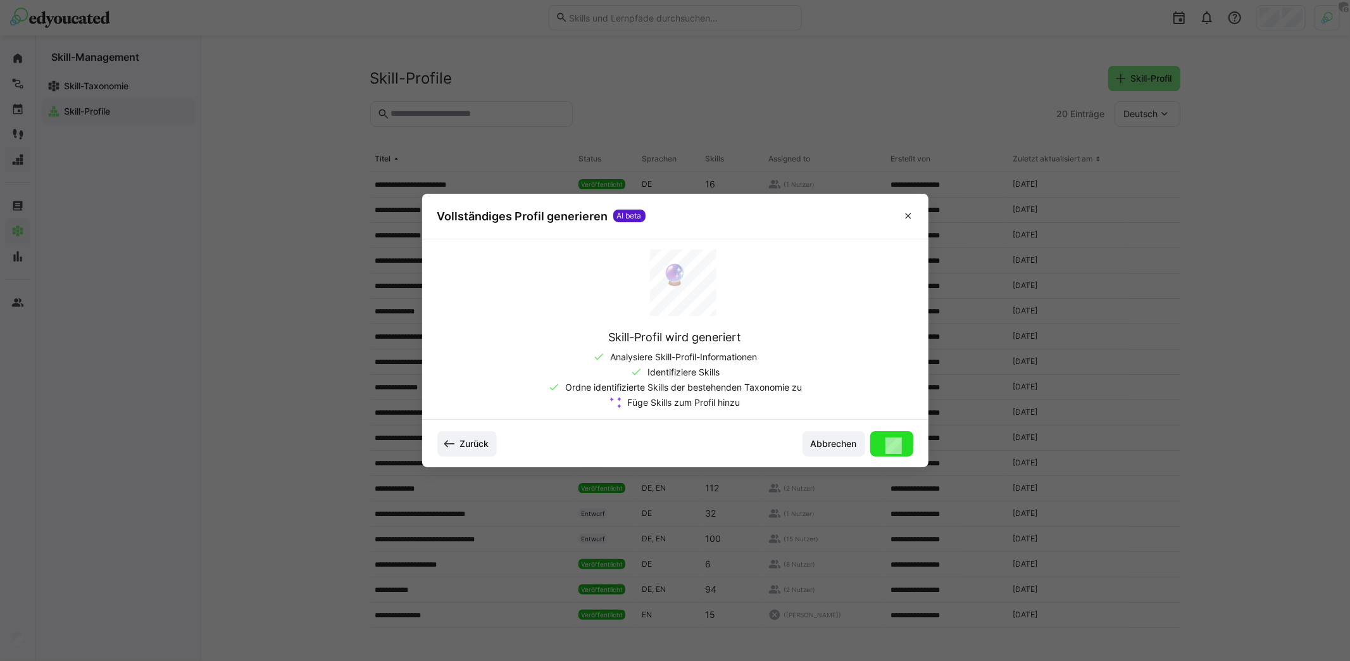
click at [470, 439] on span "Zurück" at bounding box center [474, 443] width 33 height 13
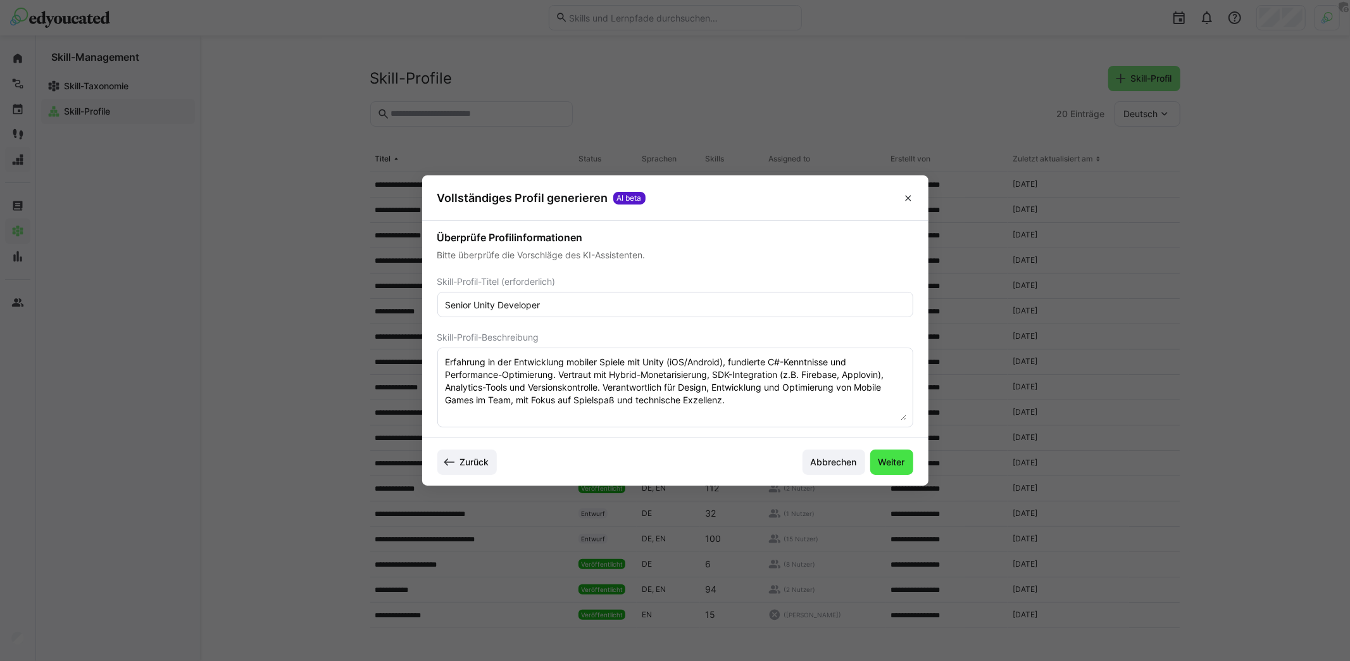
click at [902, 460] on span "Weiter" at bounding box center [891, 462] width 30 height 13
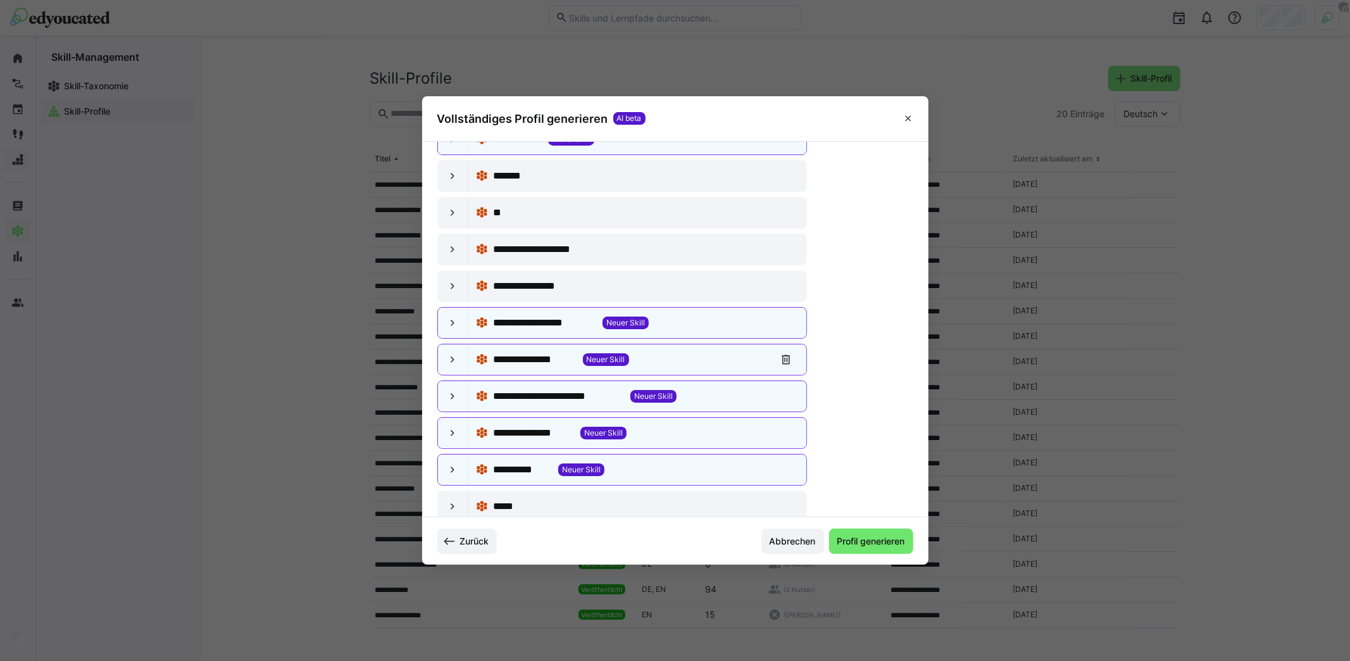
scroll to position [115, 0]
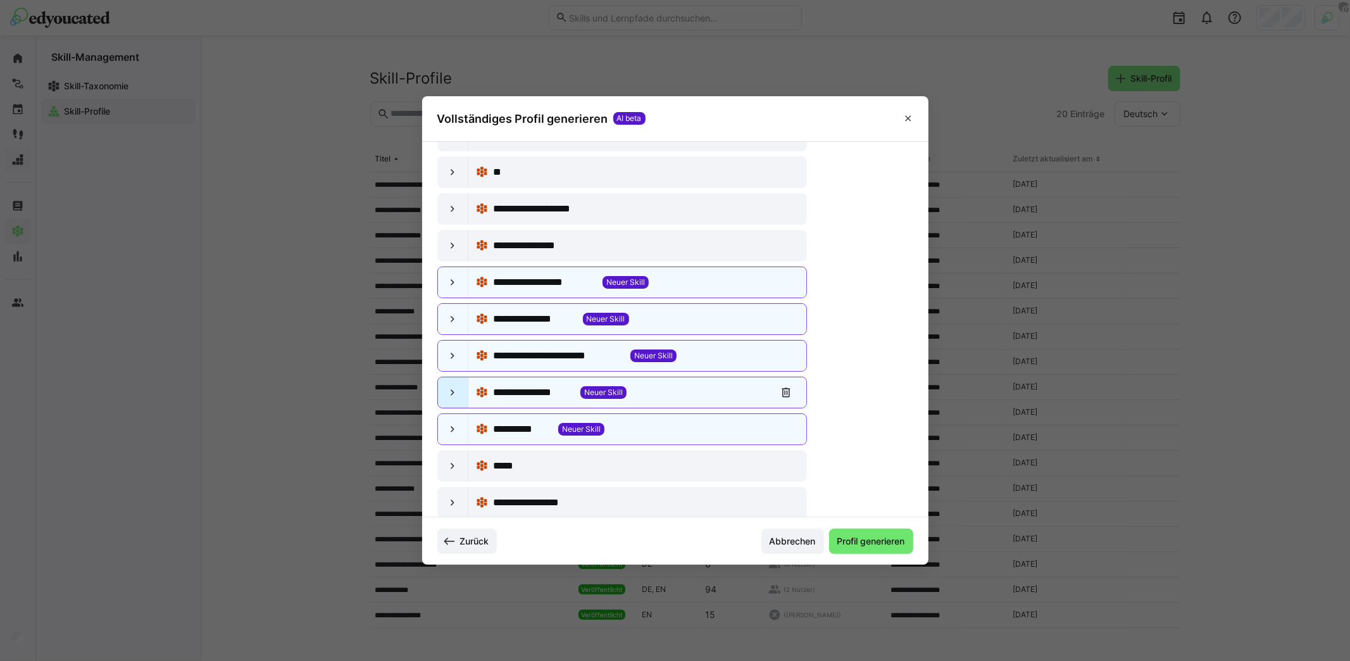
click at [454, 386] on eds-icon at bounding box center [452, 392] width 13 height 13
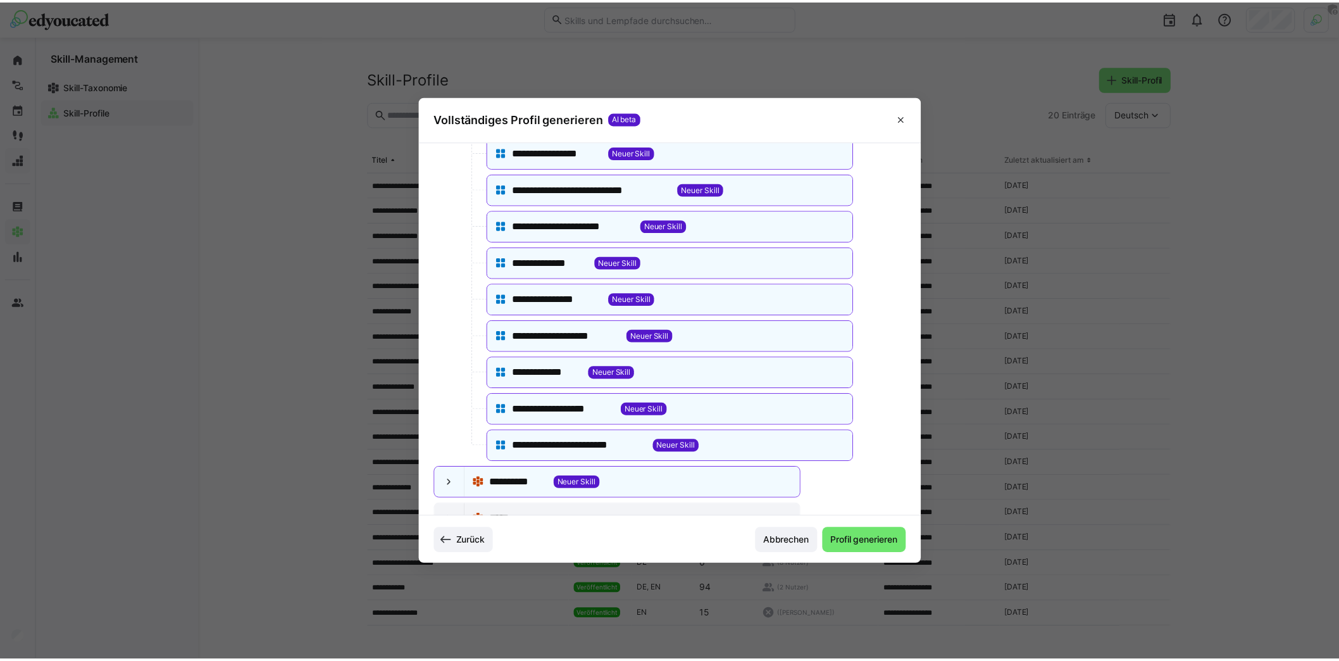
scroll to position [475, 0]
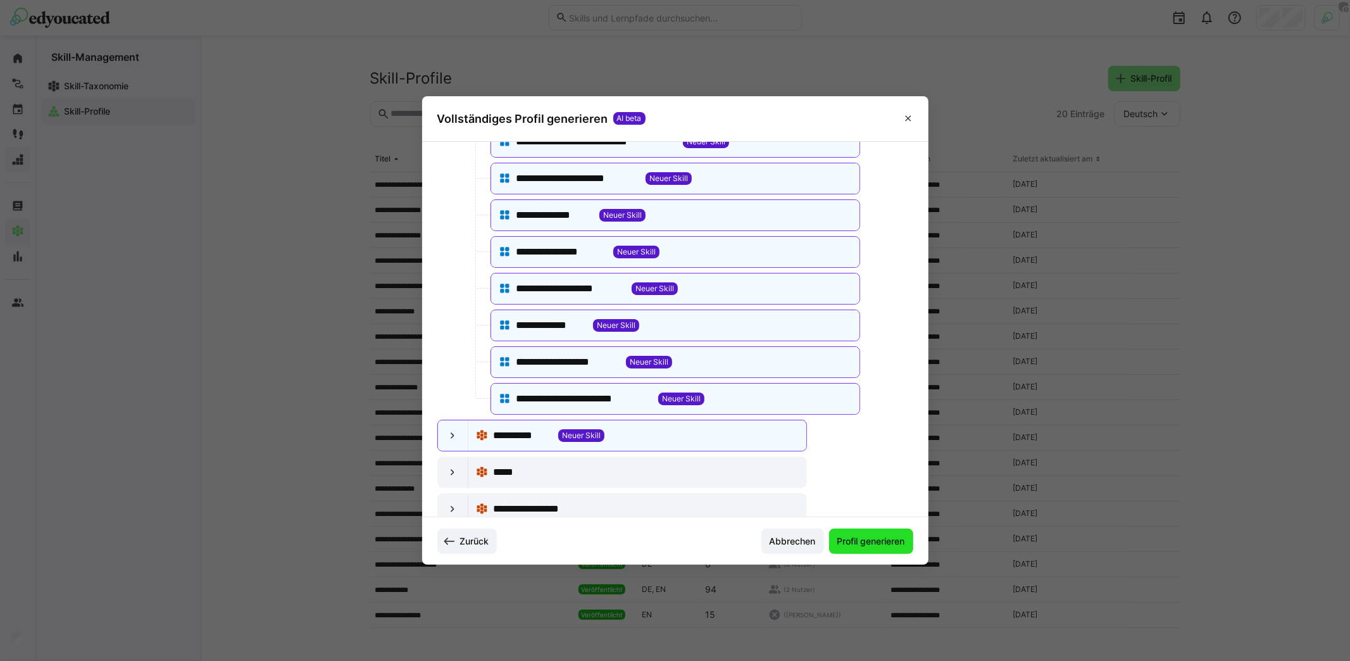
click at [874, 544] on span "Profil generieren" at bounding box center [871, 541] width 72 height 13
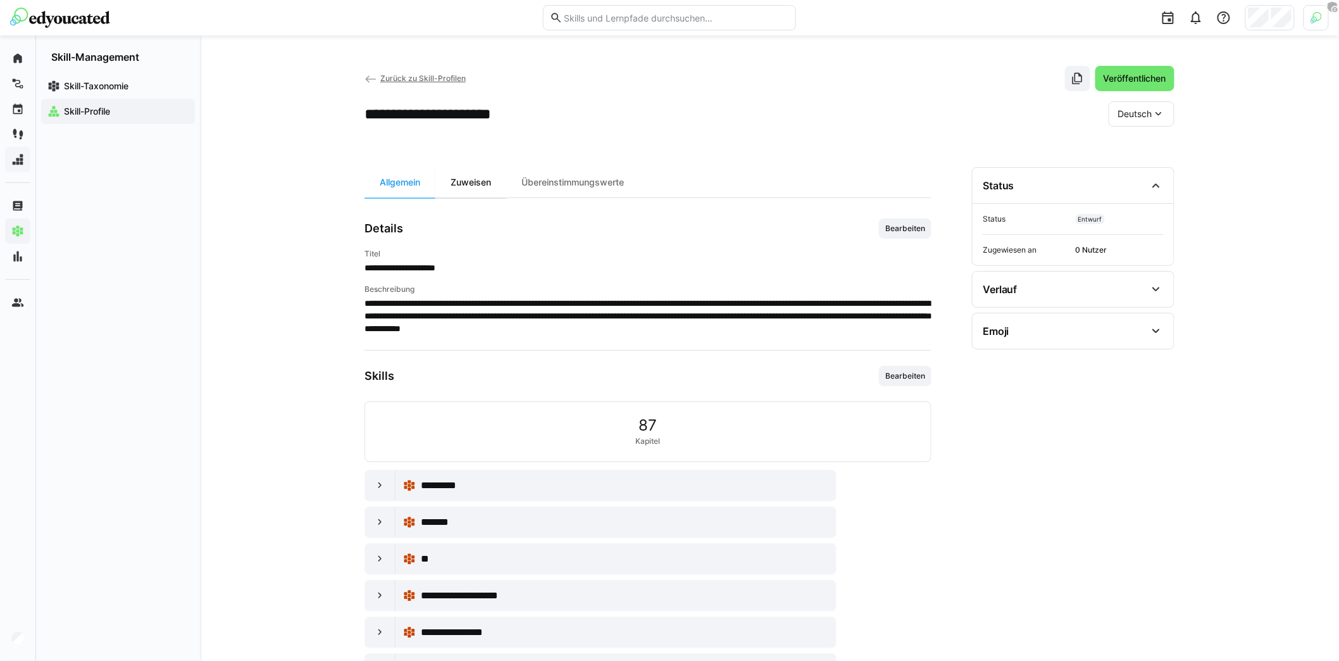
click at [478, 189] on div "Zuweisen" at bounding box center [470, 182] width 71 height 30
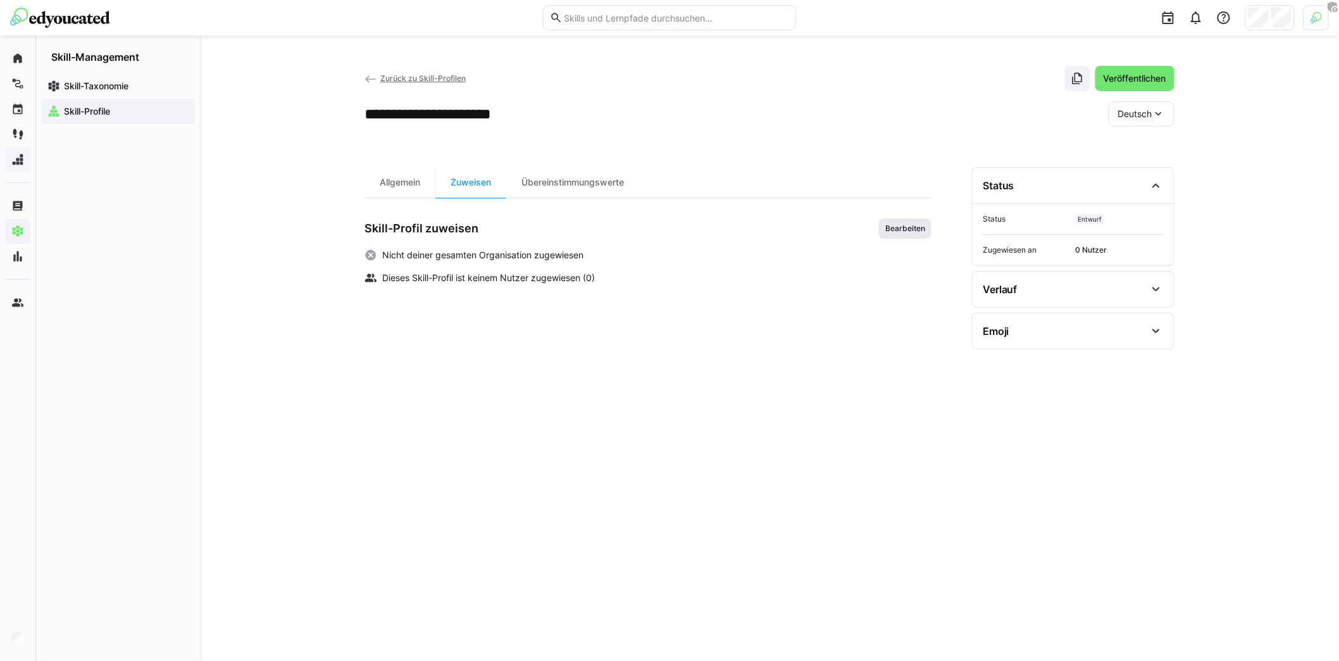
click at [900, 223] on span "Bearbeiten" at bounding box center [905, 228] width 42 height 10
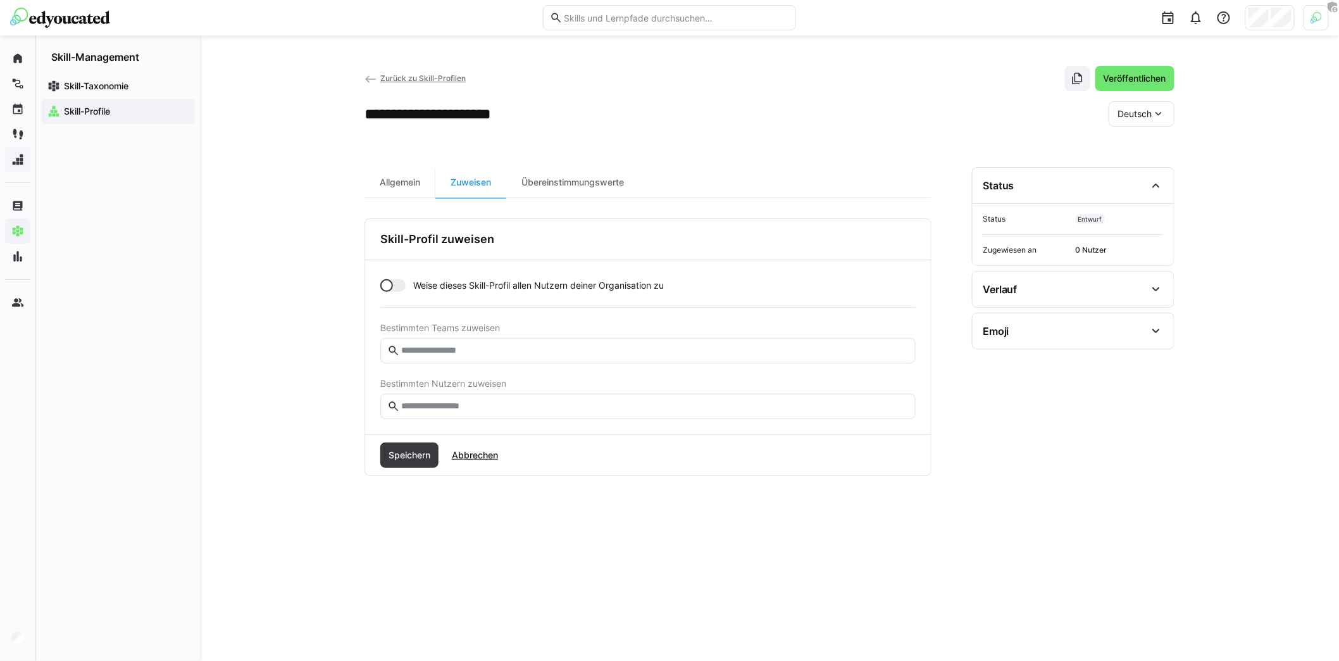
click at [396, 283] on div at bounding box center [392, 285] width 25 height 13
click at [416, 453] on span "Speichern" at bounding box center [410, 455] width 46 height 13
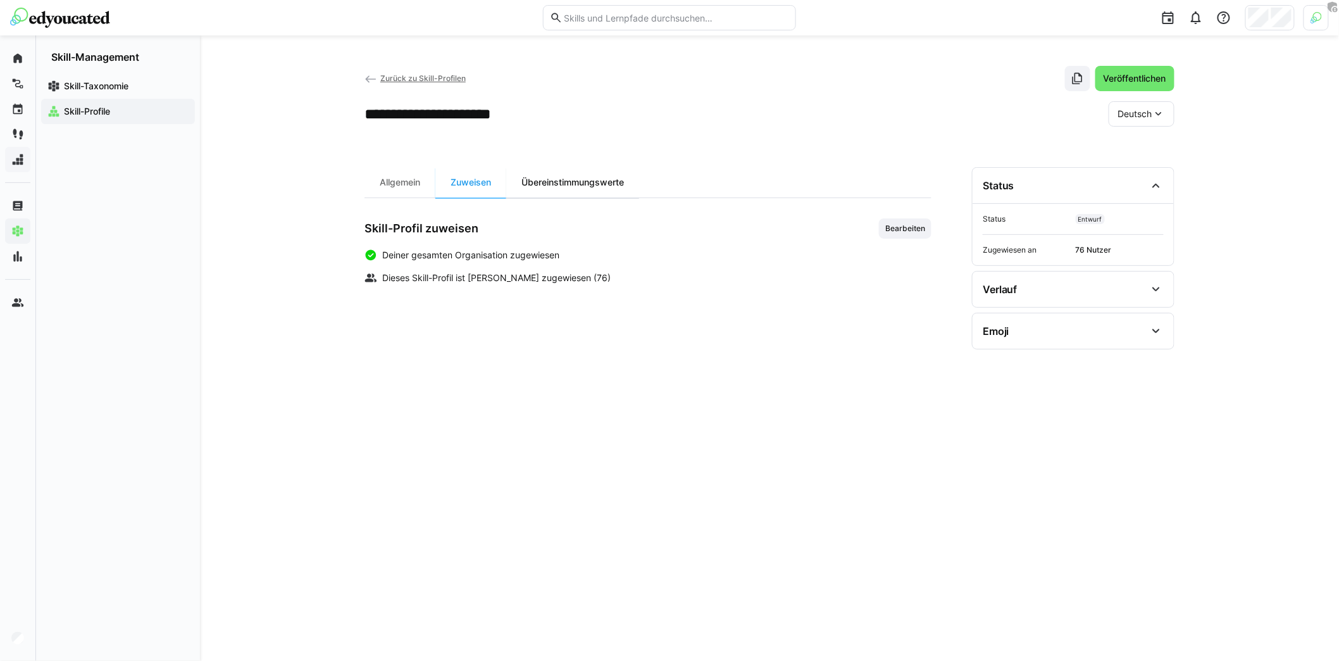
click at [601, 175] on div "Übereinstimmungswerte" at bounding box center [572, 182] width 133 height 30
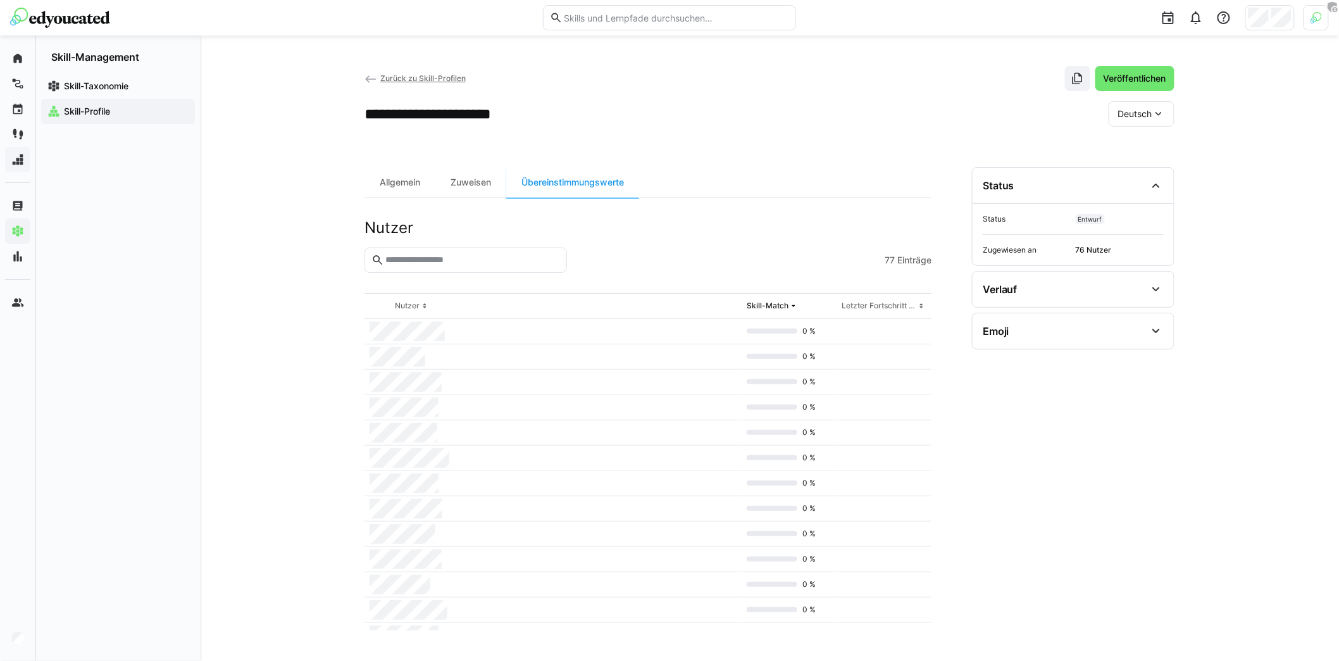
click at [761, 150] on app-header-sidebar-layout "**********" at bounding box center [770, 348] width 810 height 564
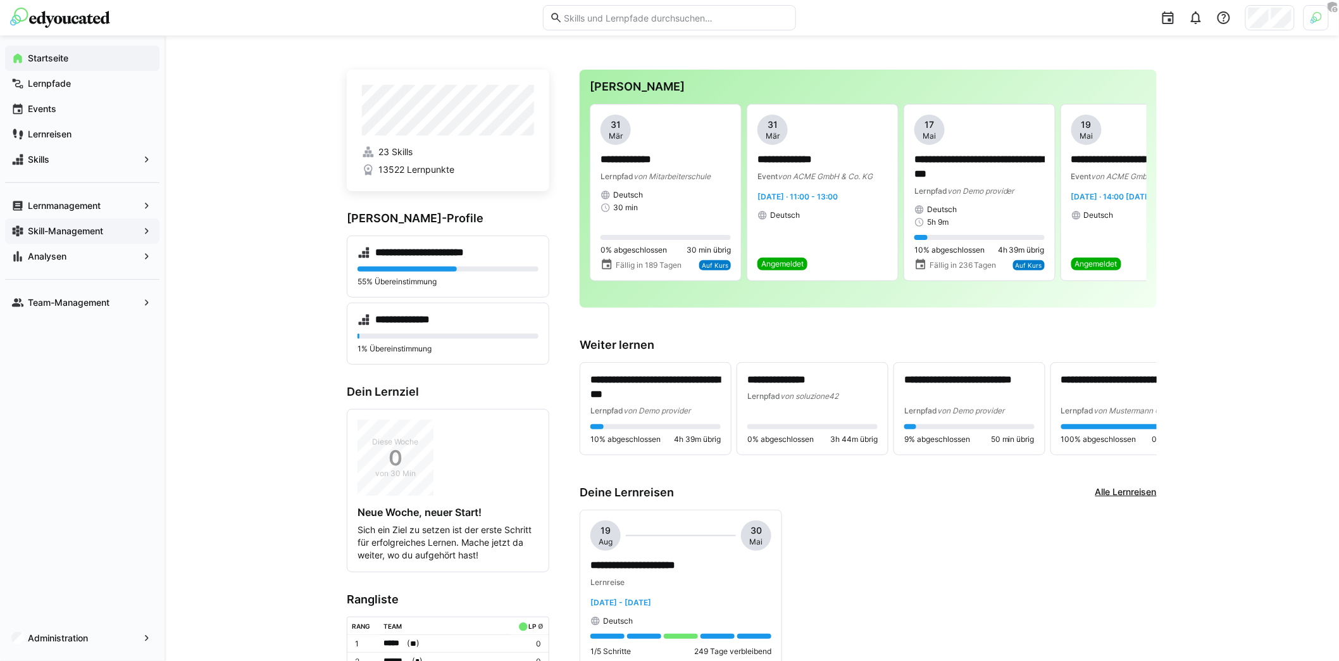
click at [99, 225] on span "Skill-Management" at bounding box center [82, 231] width 113 height 13
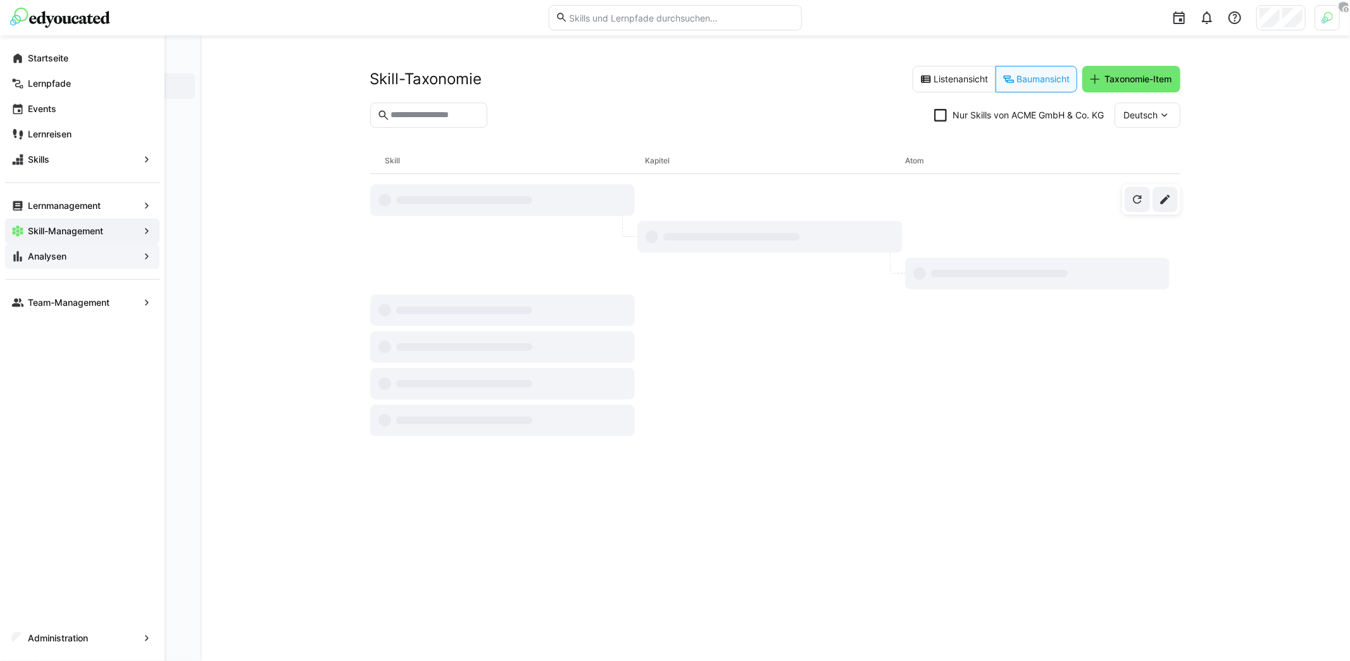
click at [0, 0] on app-navigation-label "Analysen" at bounding box center [0, 0] width 0 height 0
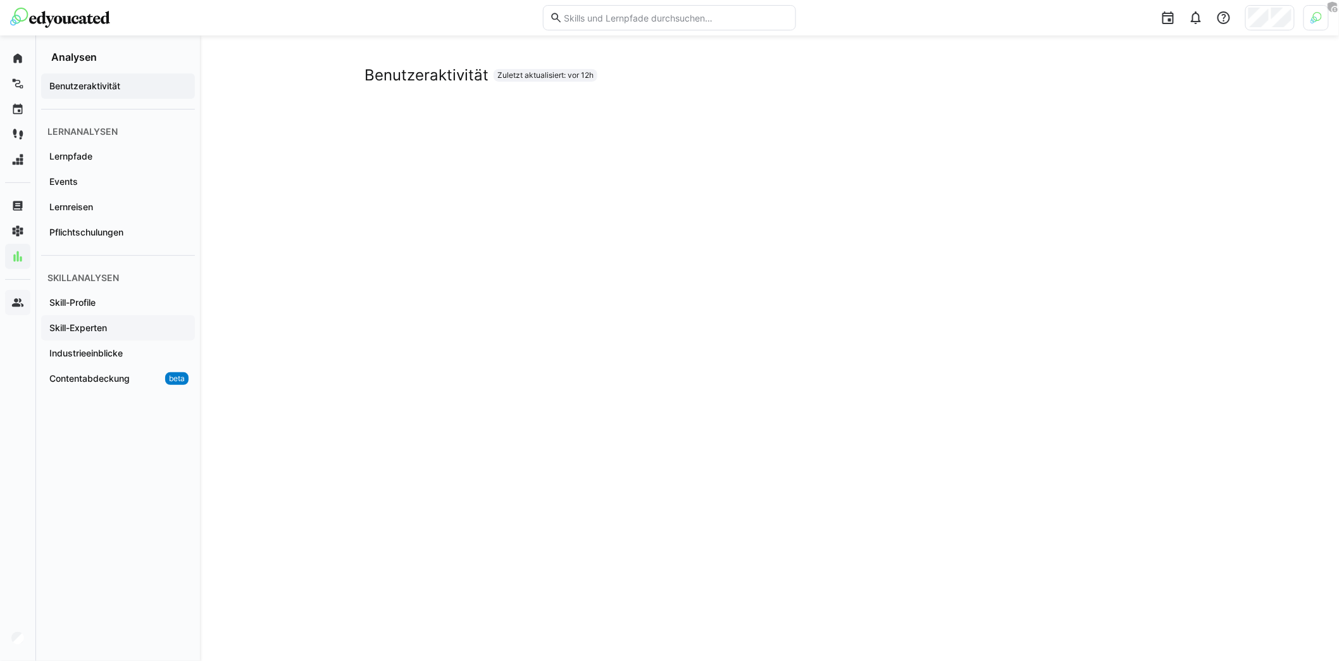
click at [0, 0] on app-navigation-label "Skill-Experten" at bounding box center [0, 0] width 0 height 0
click at [98, 306] on span "Skill-Profile" at bounding box center [117, 302] width 141 height 13
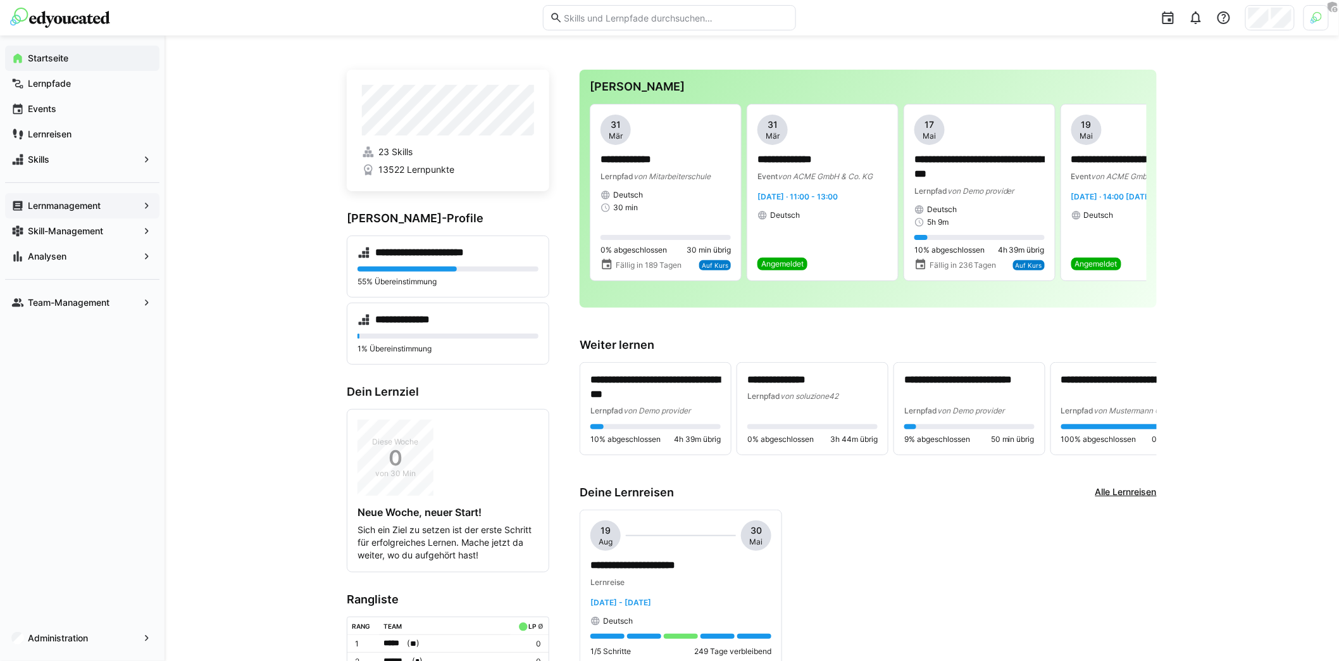
click at [89, 211] on span "Lernmanagement" at bounding box center [82, 205] width 113 height 13
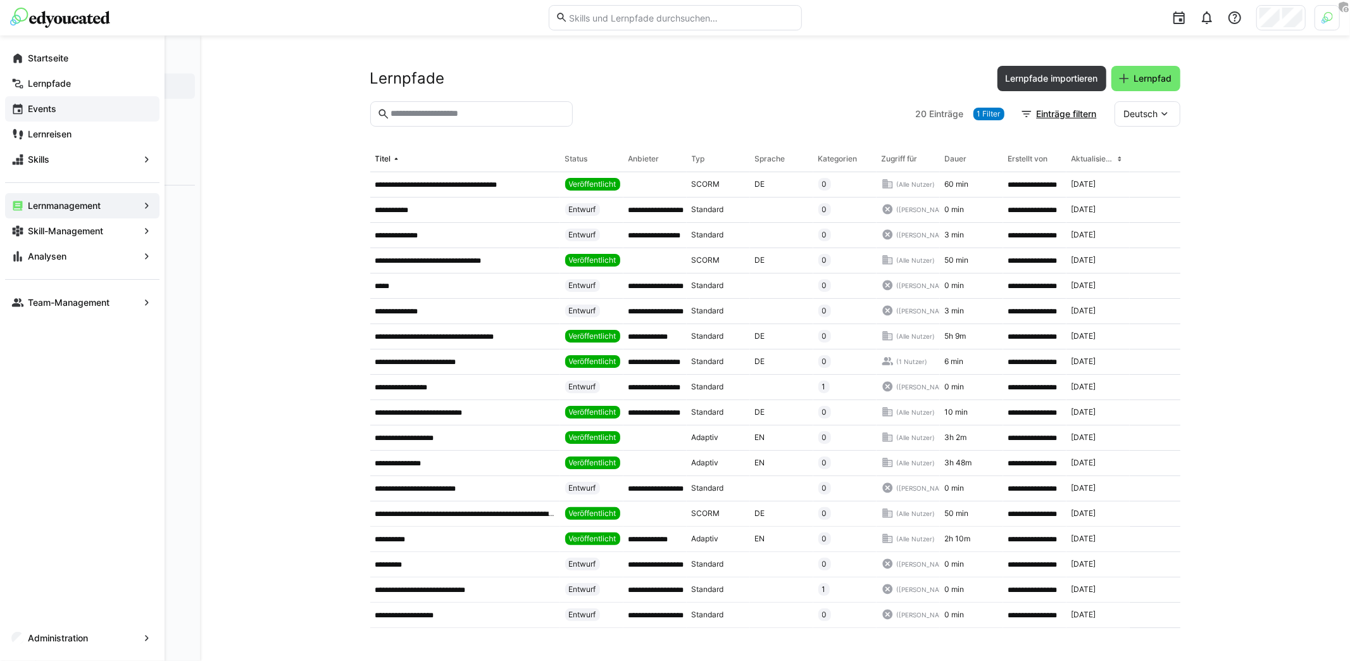
click at [65, 117] on div "Events" at bounding box center [82, 108] width 154 height 25
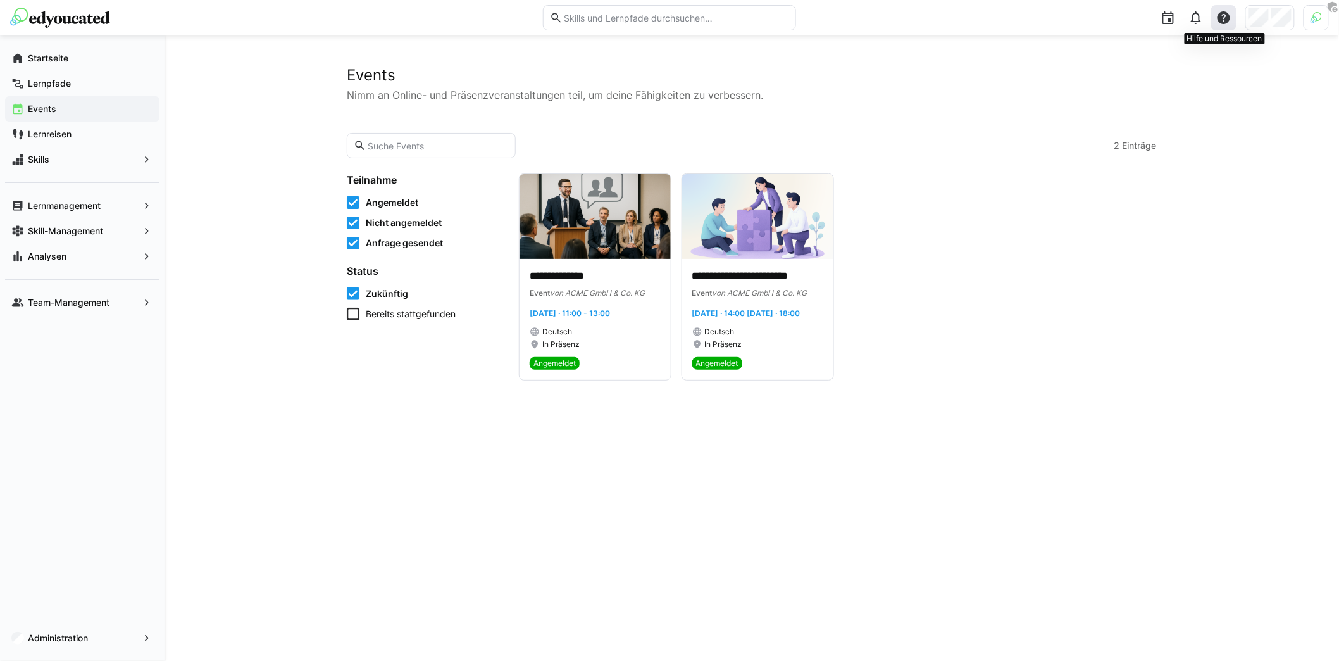
click at [1234, 16] on div at bounding box center [1223, 17] width 25 height 25
click at [1187, 50] on div "Hilfecenter besuchen" at bounding box center [1165, 51] width 88 height 13
